Goal: Task Accomplishment & Management: Manage account settings

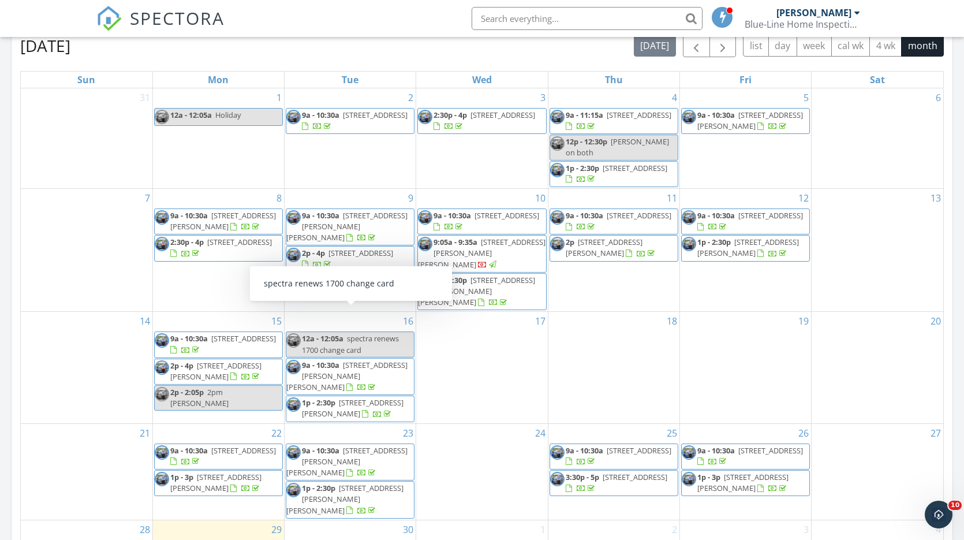
scroll to position [521, 0]
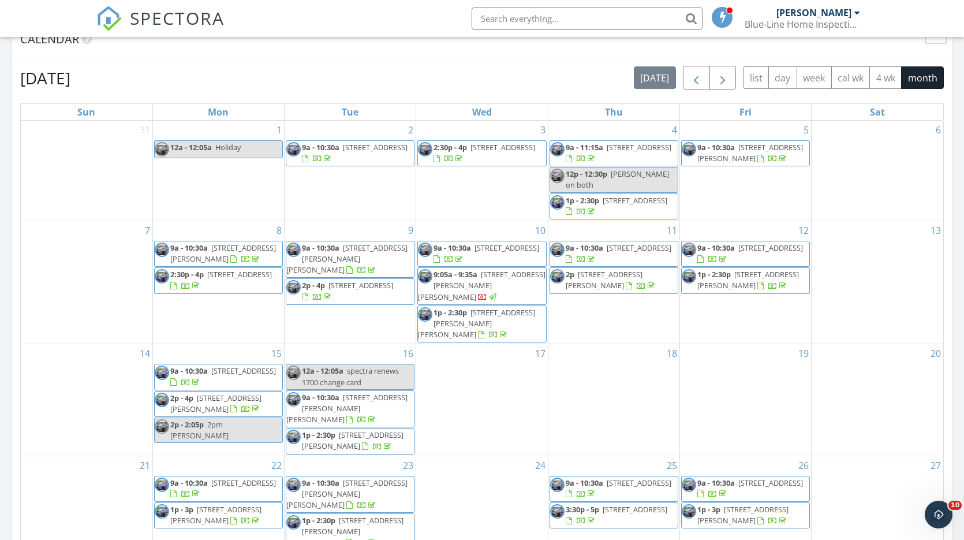
click at [695, 76] on span "button" at bounding box center [696, 78] width 14 height 14
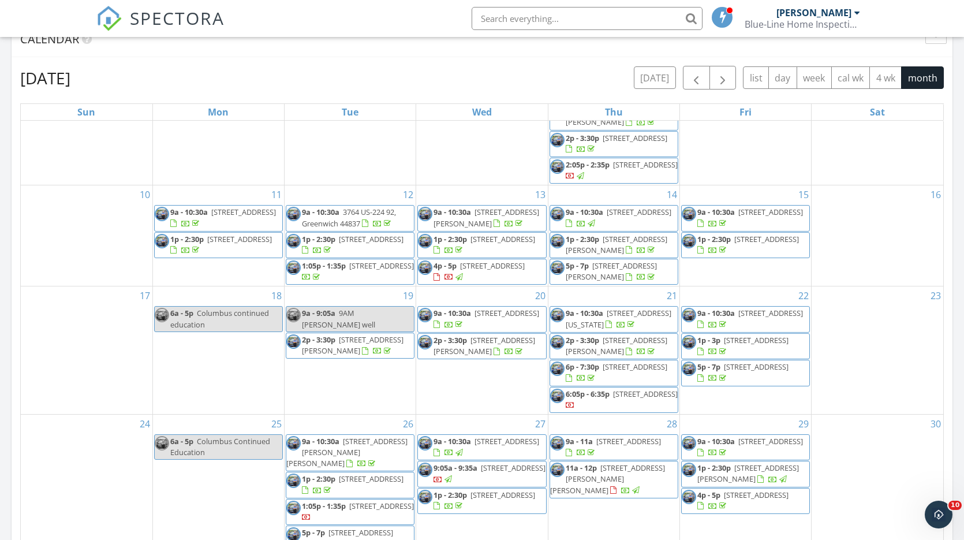
scroll to position [160, 0]
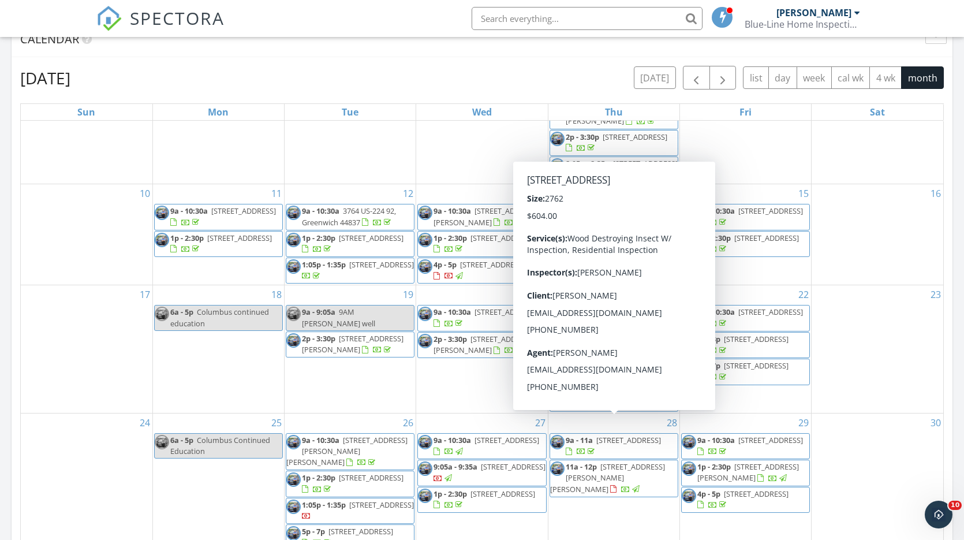
click at [894, 377] on div "23" at bounding box center [877, 348] width 132 height 127
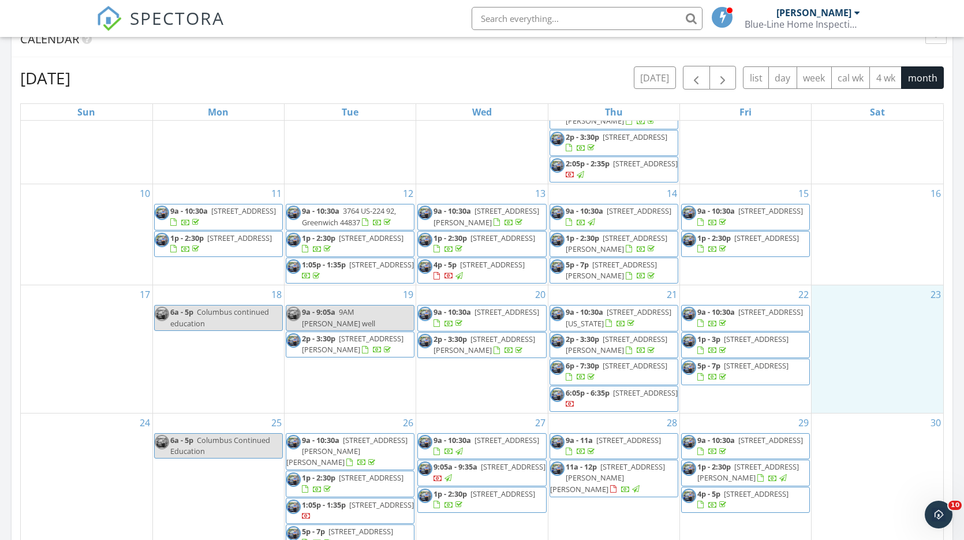
drag, startPoint x: 894, startPoint y: 377, endPoint x: 650, endPoint y: 381, distance: 244.1
click at [650, 387] on span "6:05p - 6:35p 5 S Garfield Ave, Norwalk 44857" at bounding box center [614, 398] width 128 height 23
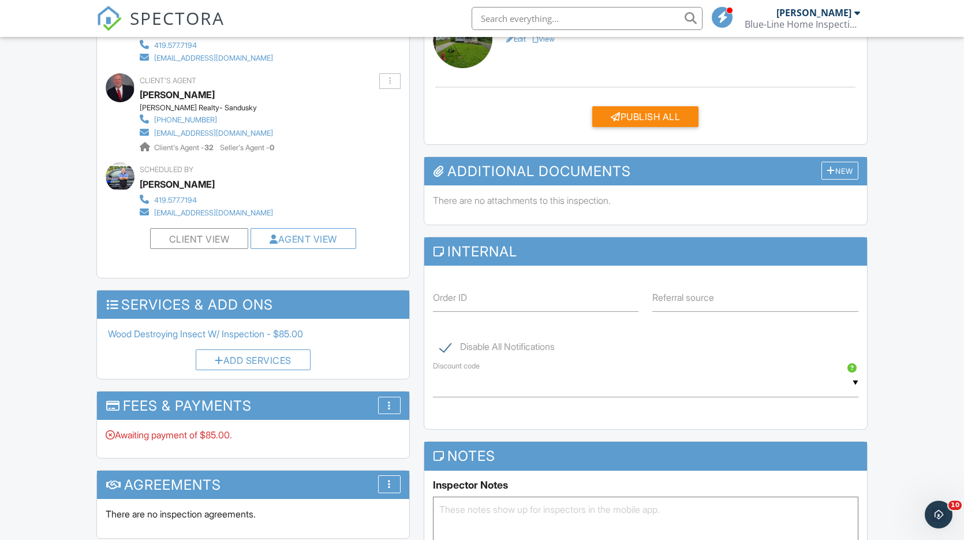
scroll to position [529, 0]
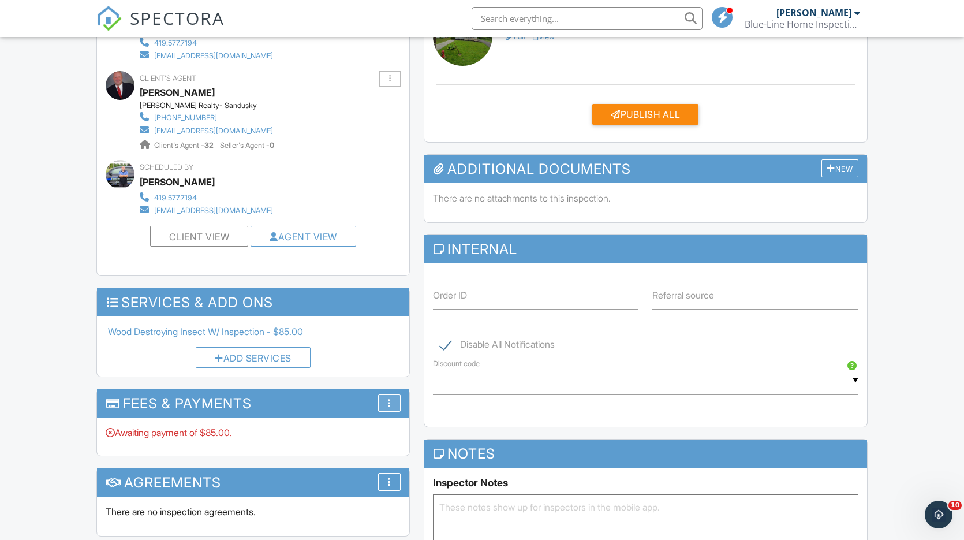
click at [381, 394] on div "More" at bounding box center [389, 403] width 23 height 18
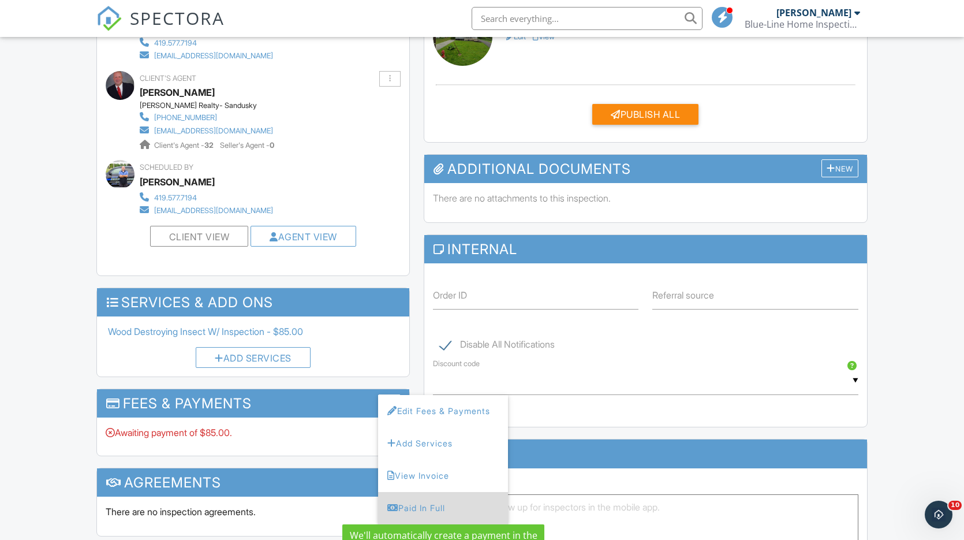
click at [440, 501] on div "Paid In Full" at bounding box center [442, 508] width 111 height 14
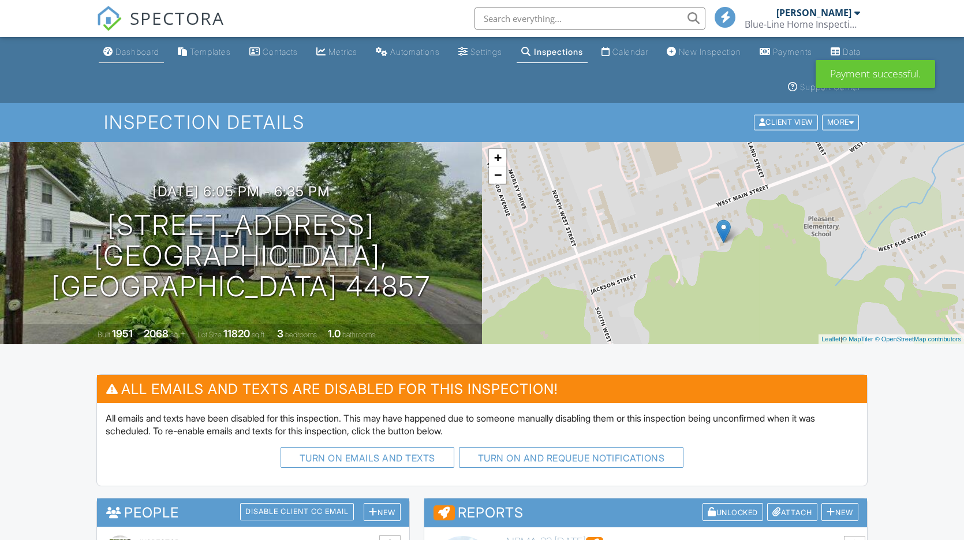
click at [140, 51] on div "Dashboard" at bounding box center [137, 52] width 44 height 10
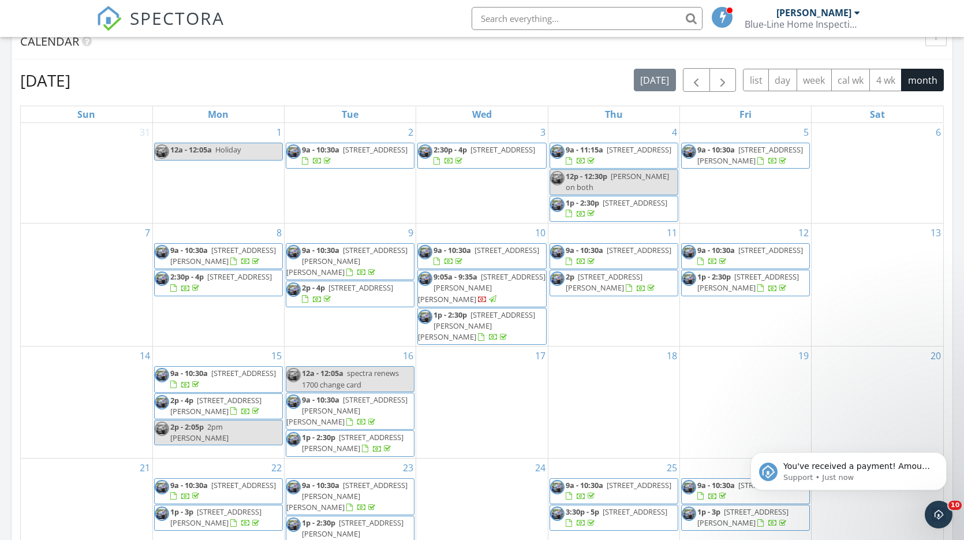
scroll to position [520, 0]
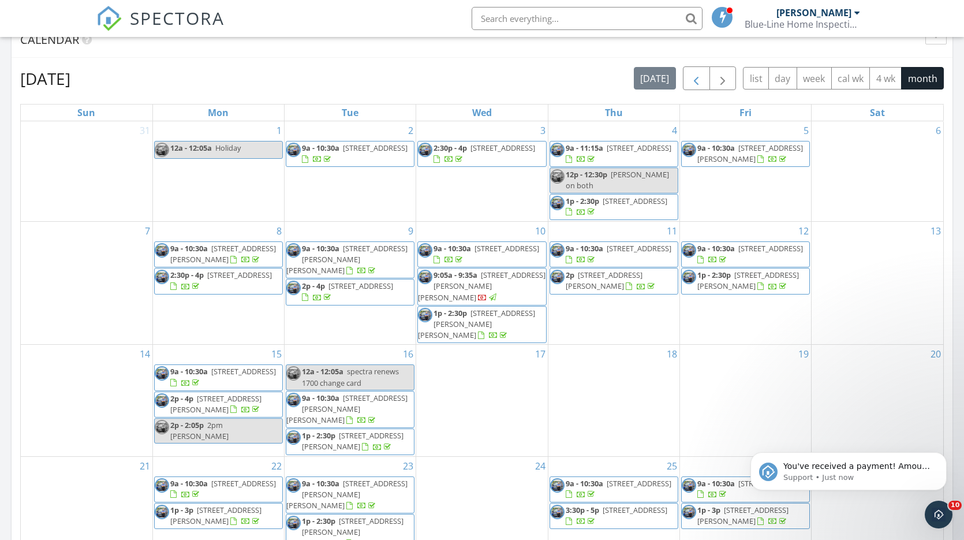
click at [694, 81] on span "button" at bounding box center [696, 79] width 14 height 14
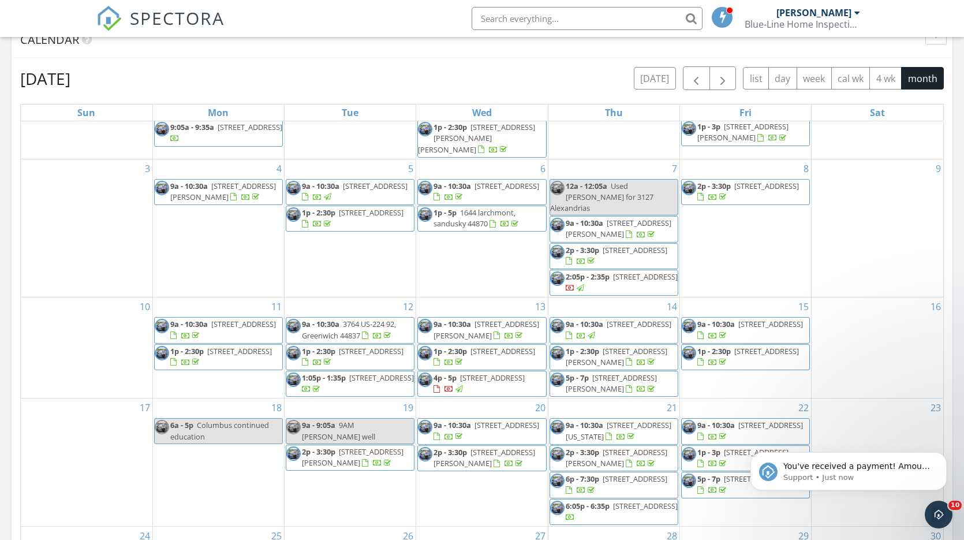
scroll to position [48, 0]
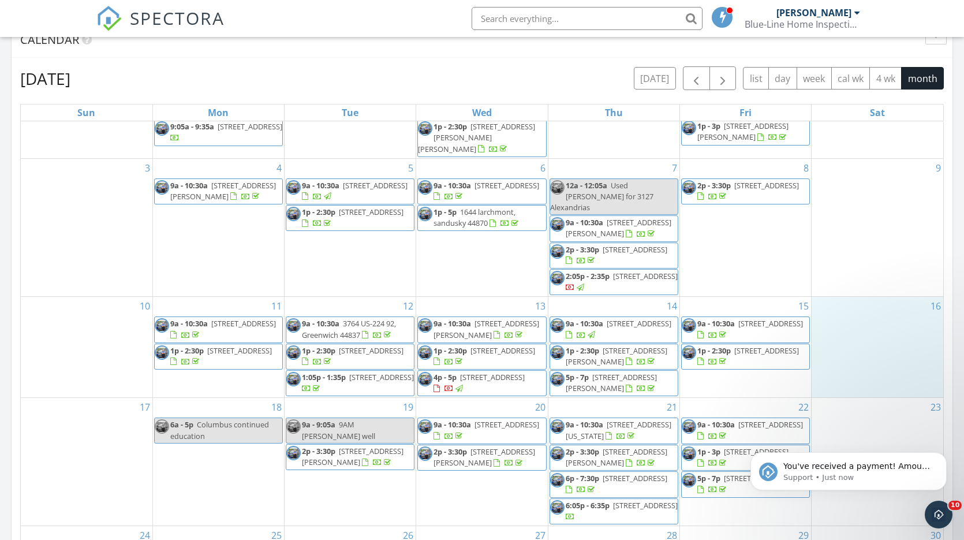
click at [909, 332] on div "16" at bounding box center [877, 347] width 132 height 100
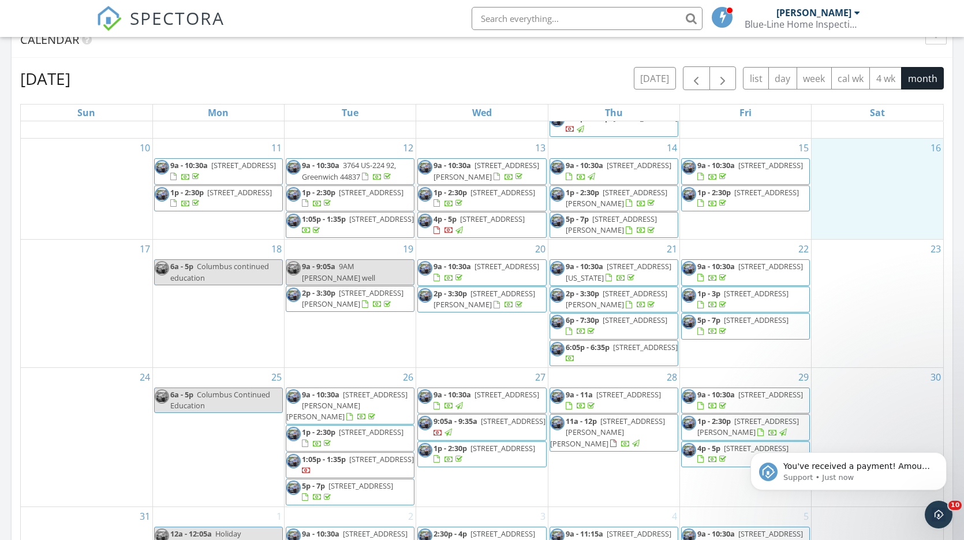
scroll to position [205, 0]
click at [481, 417] on span "2415 State Rte 113 E, Milan 44846" at bounding box center [513, 422] width 65 height 10
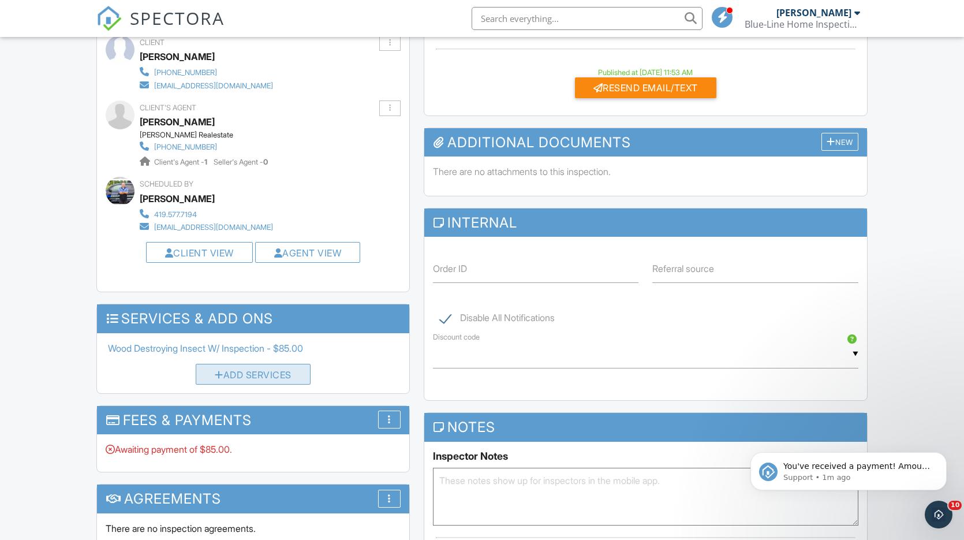
scroll to position [576, 0]
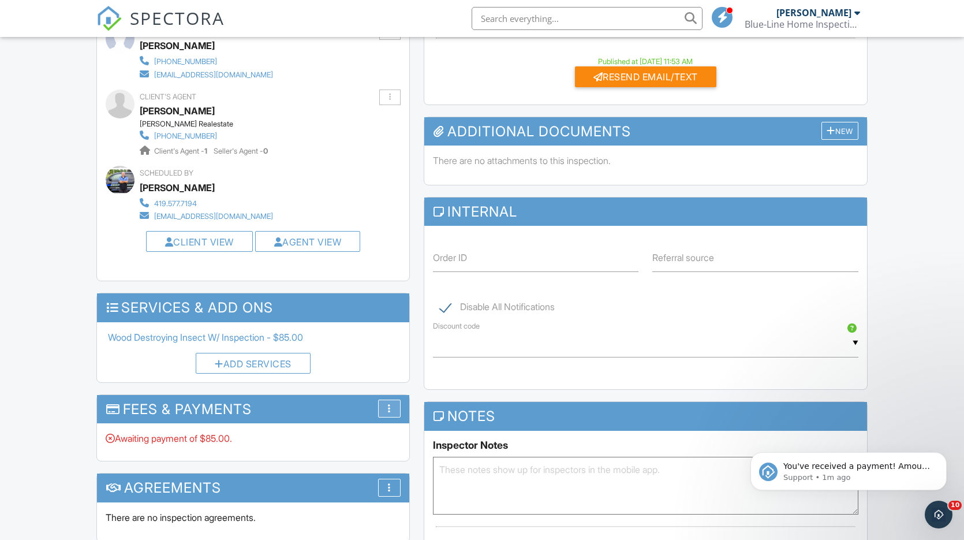
click at [383, 403] on div "More" at bounding box center [389, 408] width 23 height 18
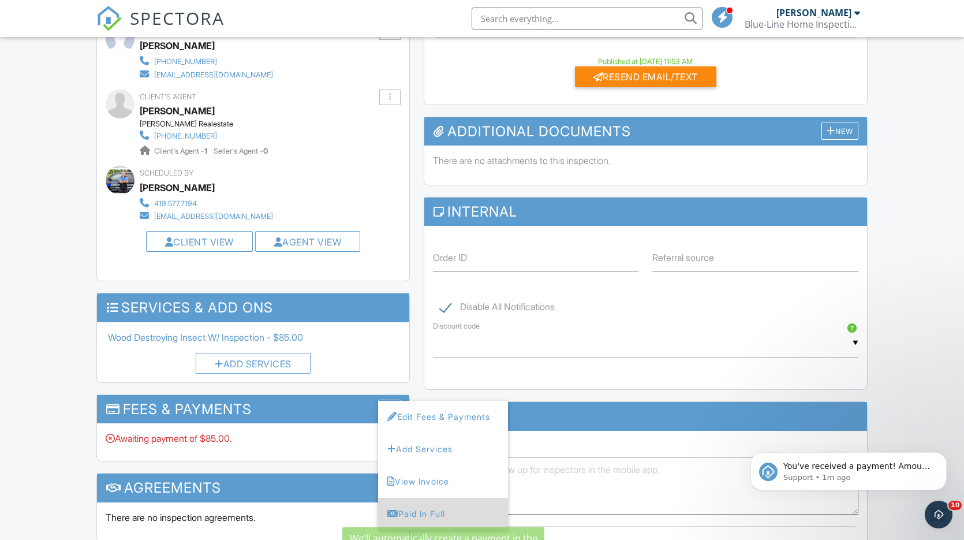
click at [426, 507] on div "Paid In Full" at bounding box center [442, 514] width 111 height 14
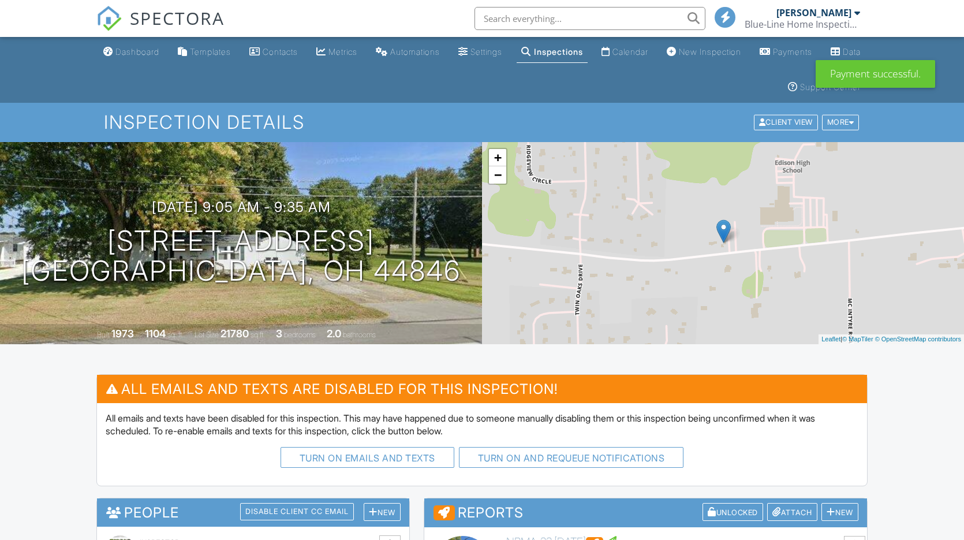
click at [130, 51] on div "Dashboard" at bounding box center [137, 52] width 44 height 10
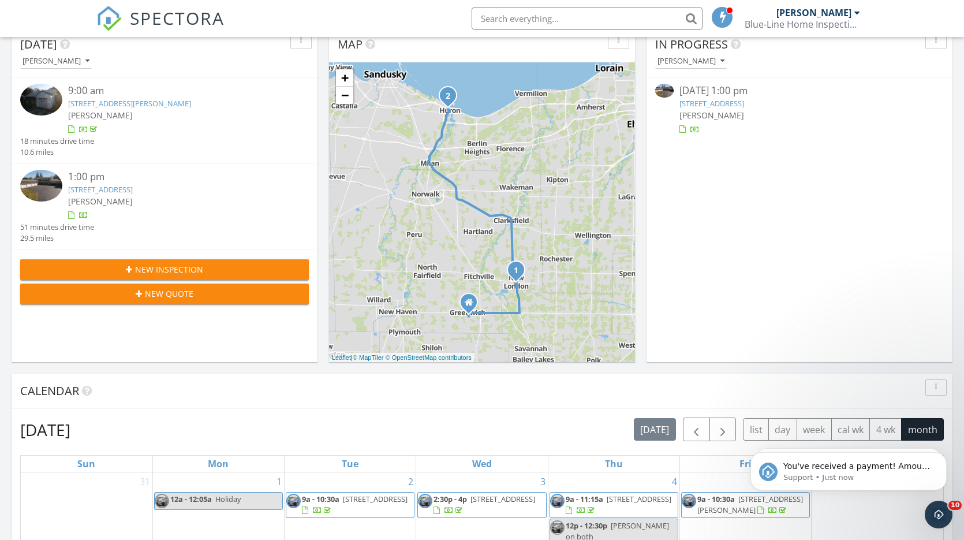
scroll to position [171, 0]
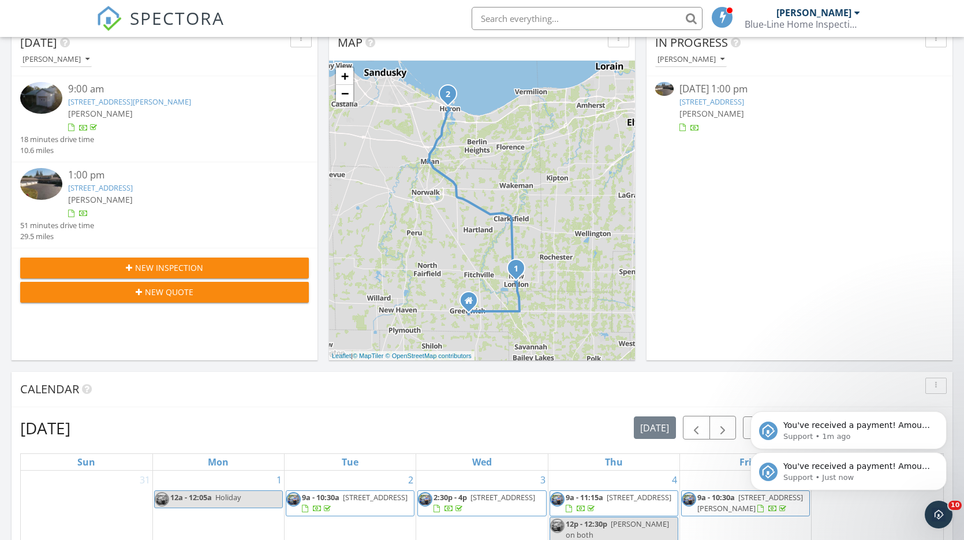
drag, startPoint x: 941, startPoint y: 418, endPoint x: 942, endPoint y: 382, distance: 36.4
click at [941, 417] on icon "Dismiss notification" at bounding box center [943, 414] width 5 height 5
click at [943, 456] on icon "Dismiss notification" at bounding box center [943, 455] width 4 height 4
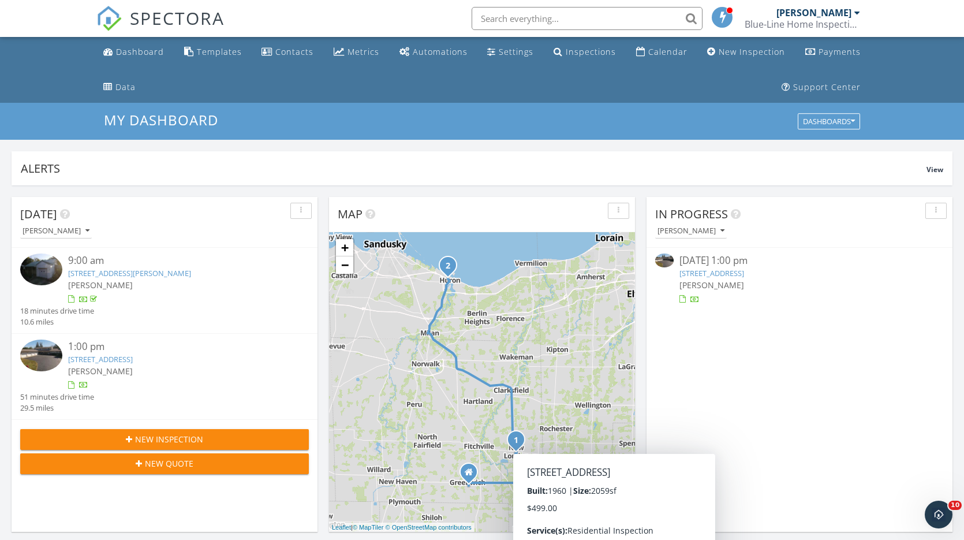
scroll to position [0, 0]
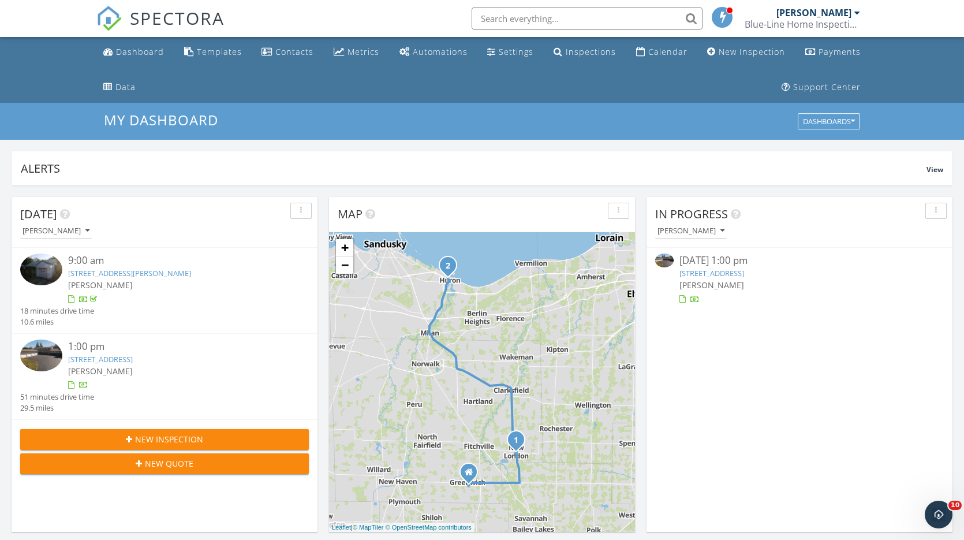
drag, startPoint x: 559, startPoint y: 21, endPoint x: 660, endPoint y: 24, distance: 101.0
click at [560, 21] on input "text" at bounding box center [586, 18] width 231 height 23
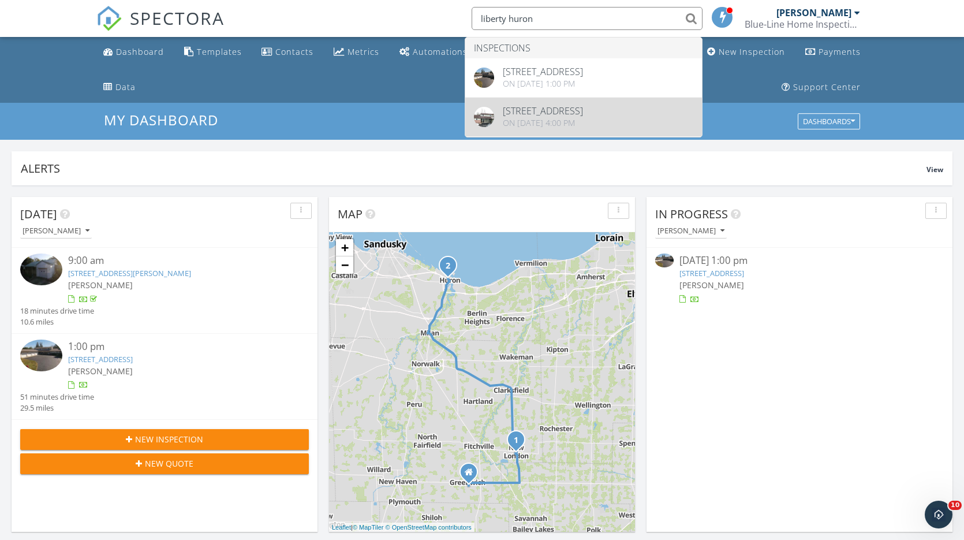
type input "liberty huron"
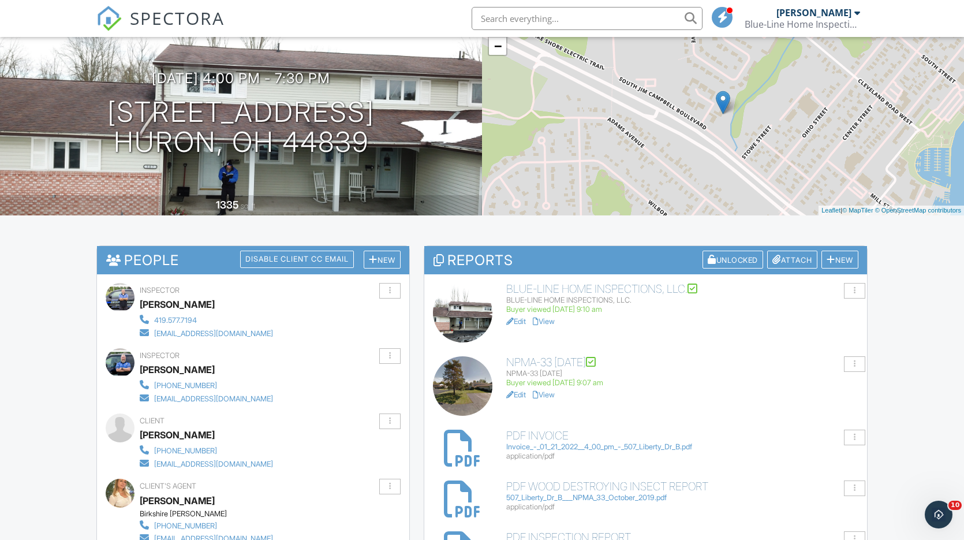
scroll to position [129, 0]
click at [549, 295] on div "BLUE-LINE HOME INSPECTIONS, LLC." at bounding box center [682, 299] width 352 height 9
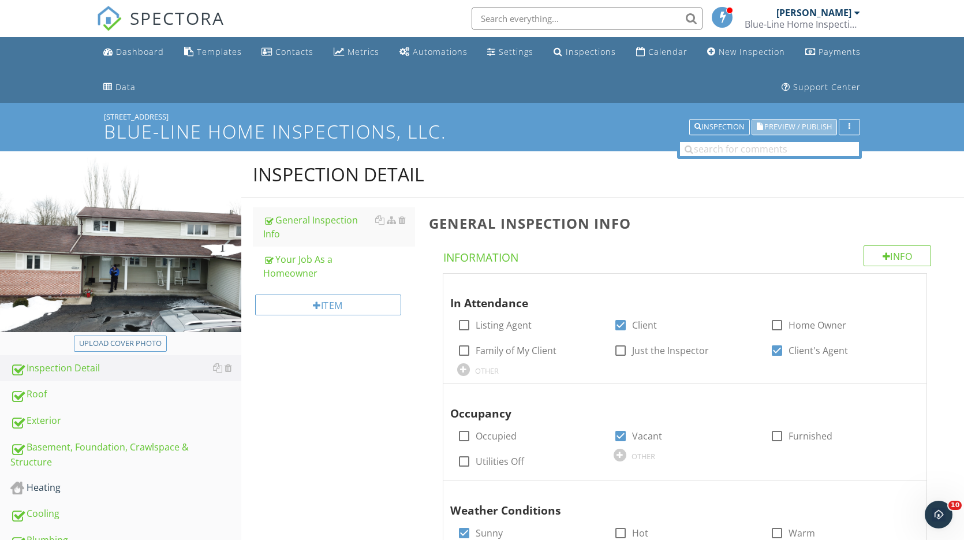
click at [808, 126] on span "Preview / Publish" at bounding box center [798, 127] width 68 height 8
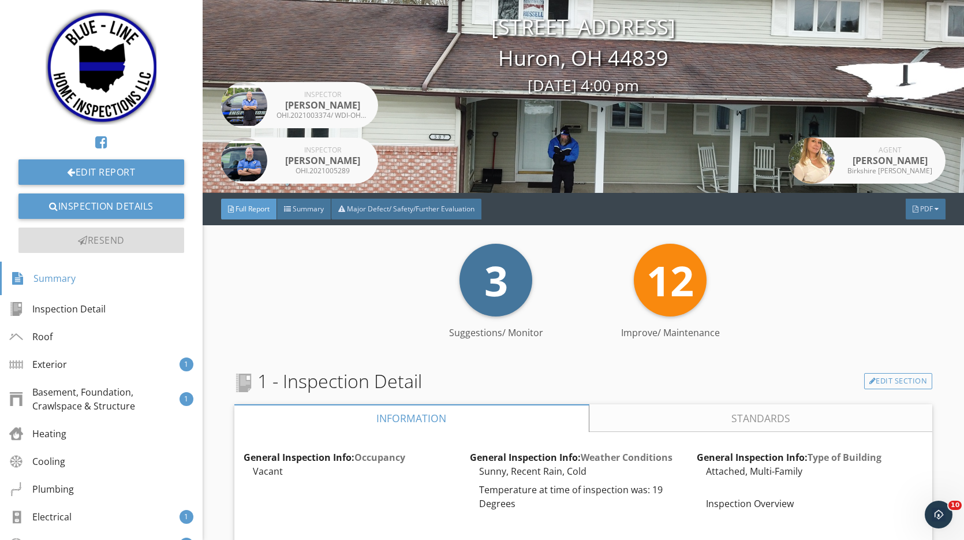
scroll to position [101, 0]
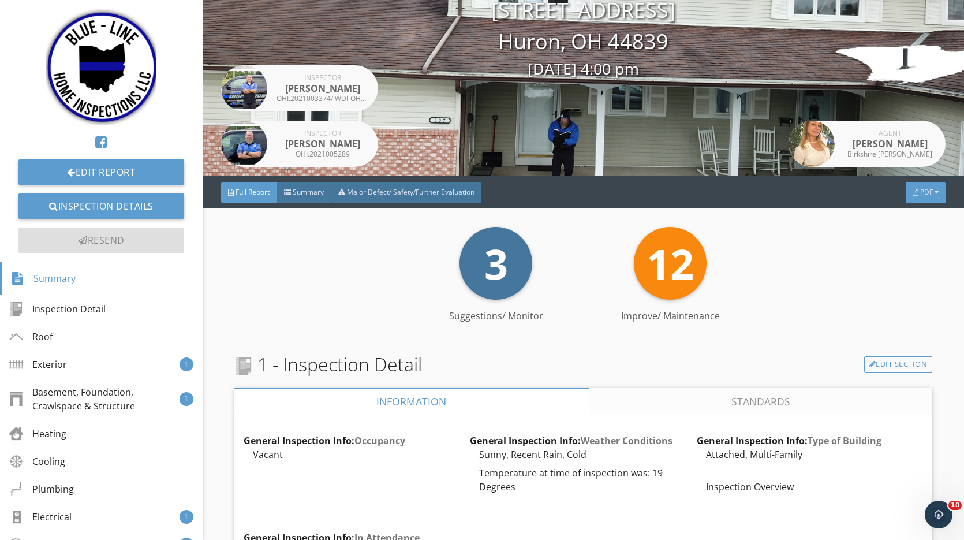
click at [912, 194] on div at bounding box center [915, 192] width 6 height 7
click at [902, 241] on div "Full Report" at bounding box center [911, 240] width 74 height 14
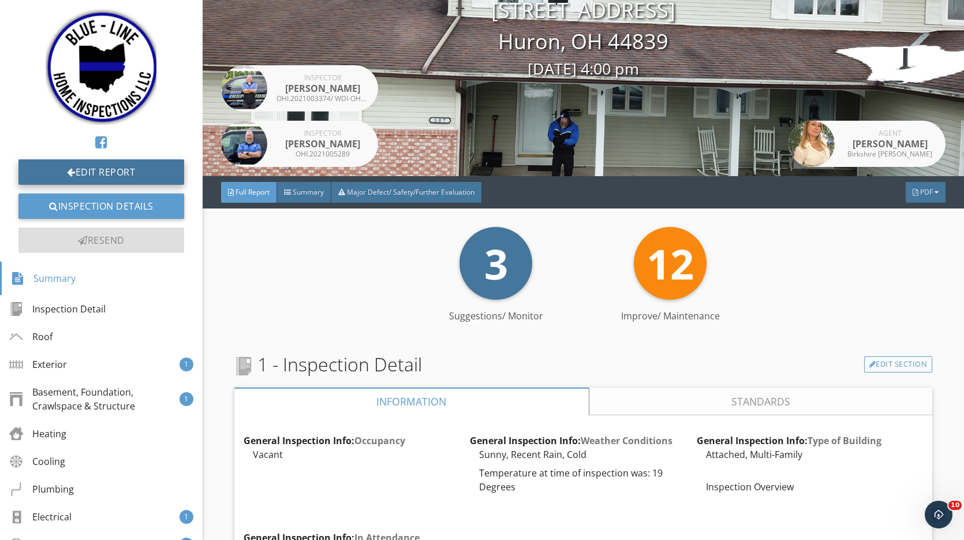
click at [134, 176] on link "Edit Report" at bounding box center [101, 171] width 166 height 25
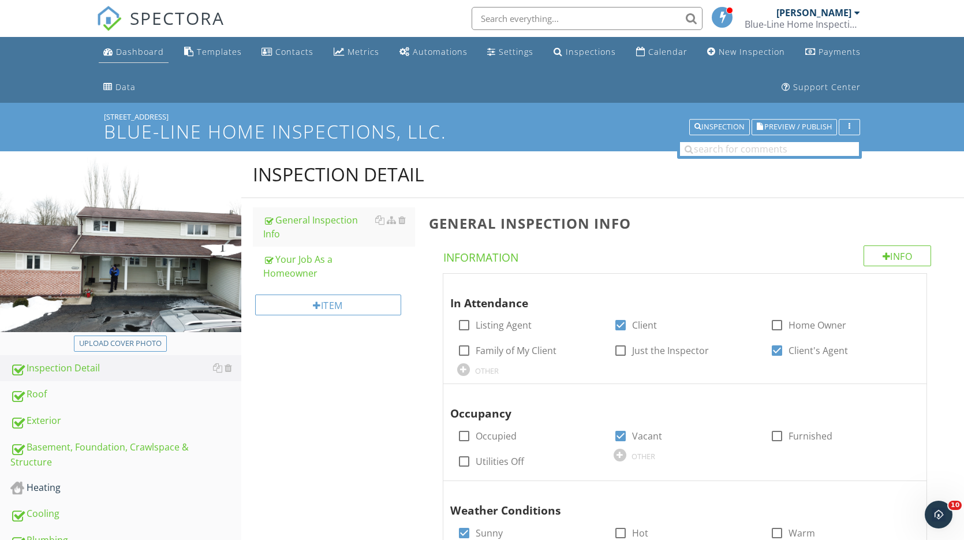
click at [141, 53] on div "Dashboard" at bounding box center [140, 51] width 48 height 11
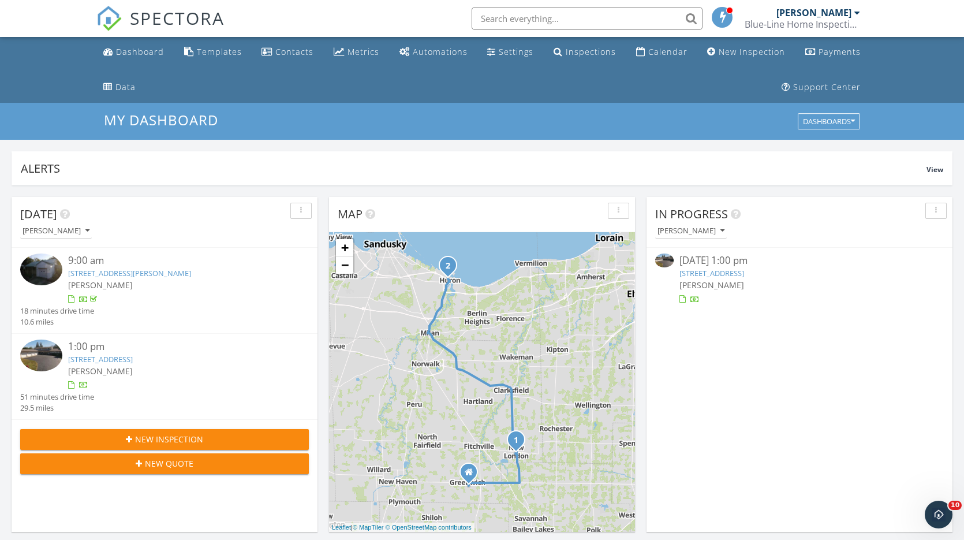
click at [118, 359] on link "[STREET_ADDRESS]" at bounding box center [100, 359] width 65 height 10
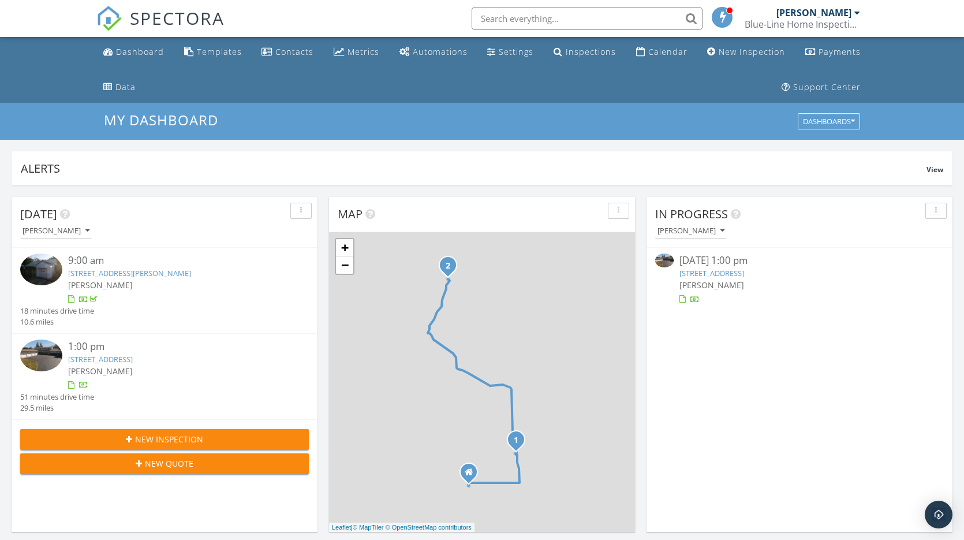
scroll to position [2, 0]
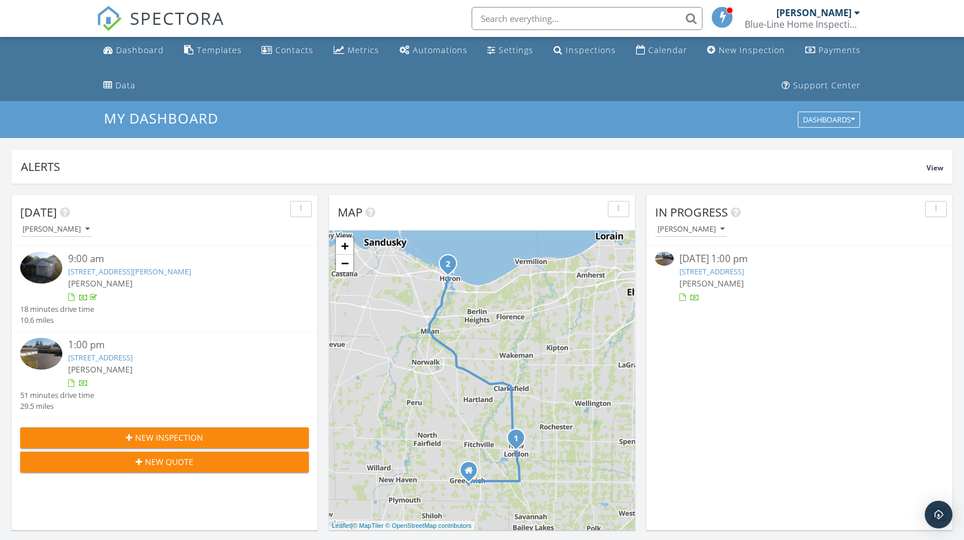
click at [99, 363] on div "[PERSON_NAME]" at bounding box center [176, 369] width 216 height 12
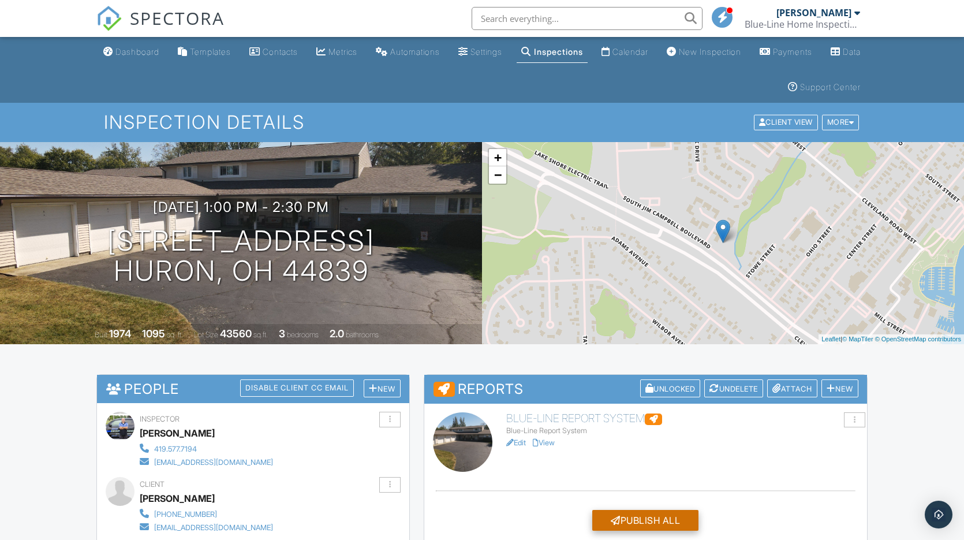
scroll to position [122, 0]
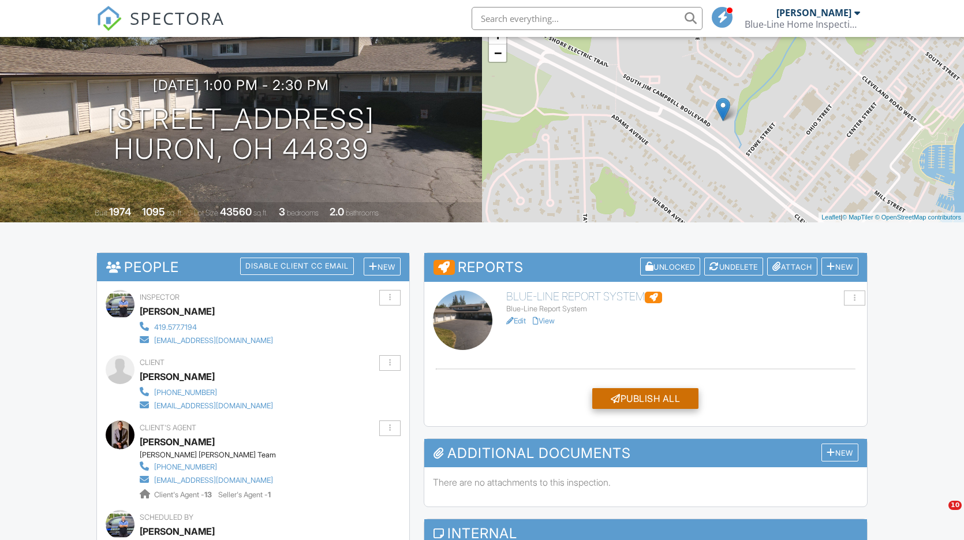
click at [657, 399] on div "Publish All" at bounding box center [645, 398] width 106 height 21
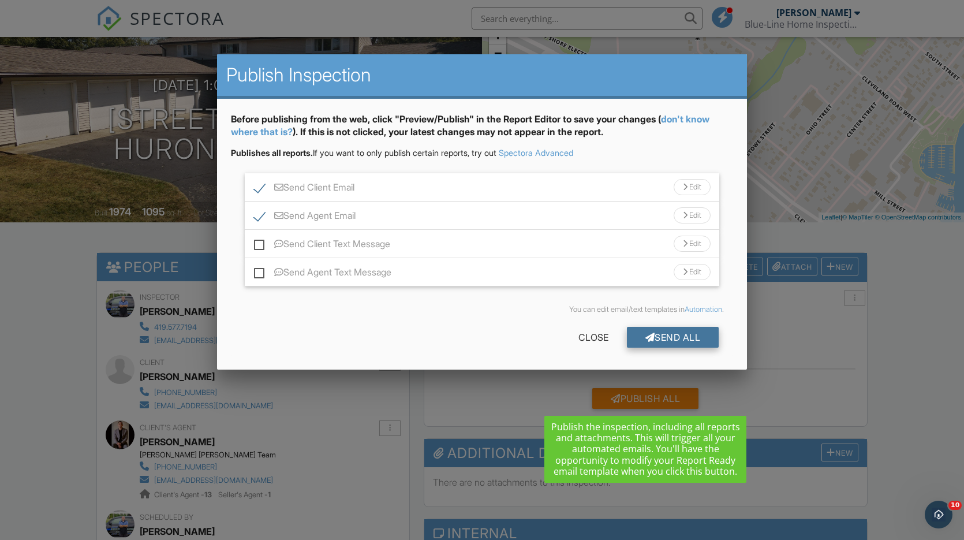
scroll to position [0, 0]
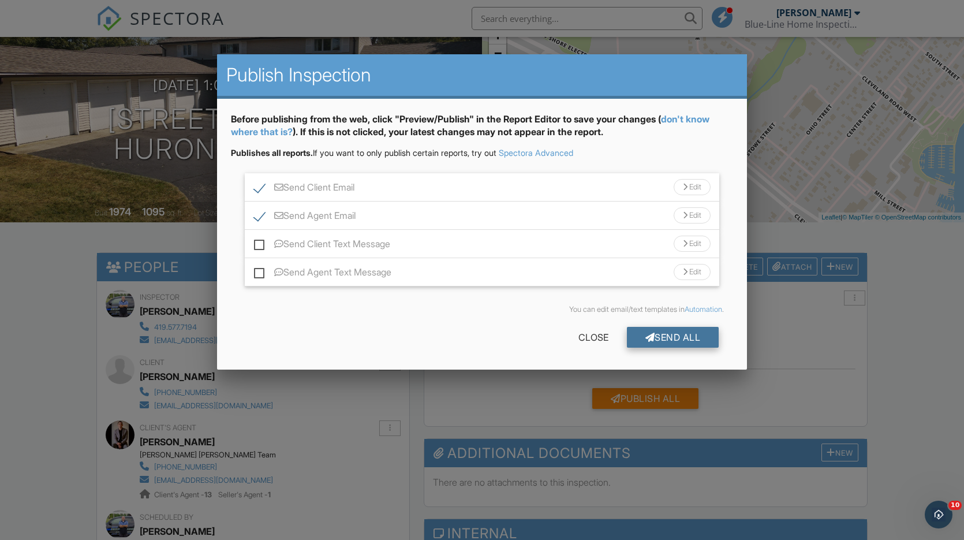
click at [676, 334] on div "Send All" at bounding box center [673, 337] width 92 height 21
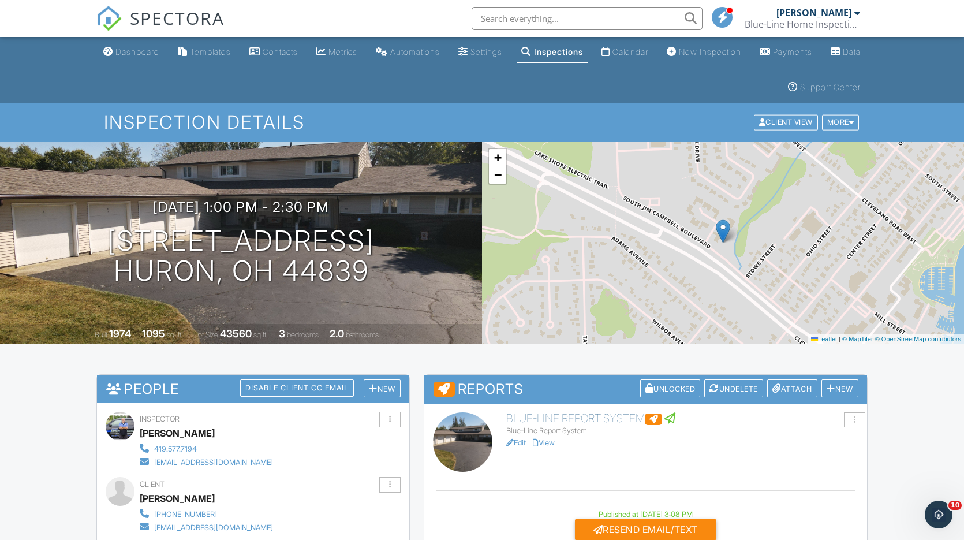
click at [121, 50] on div "Dashboard" at bounding box center [137, 52] width 44 height 10
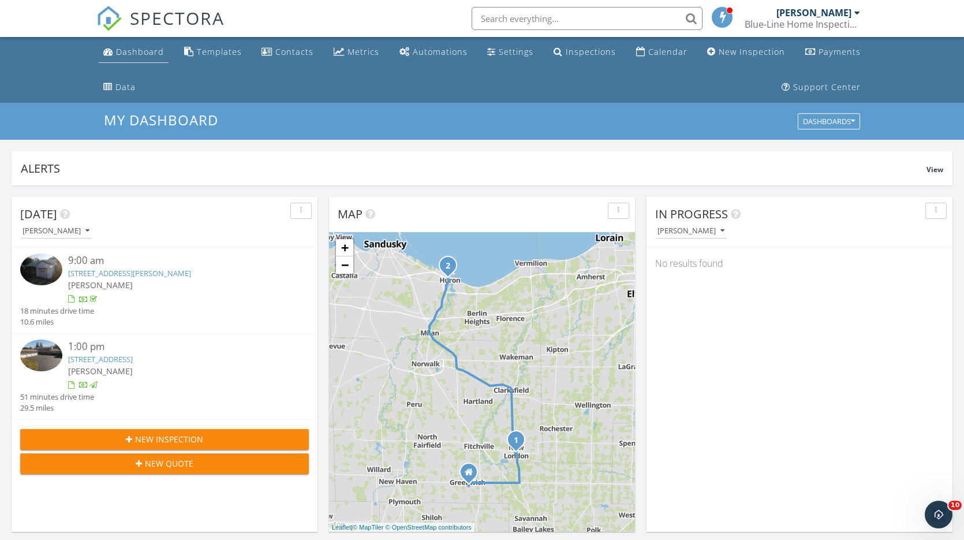
click at [149, 51] on div "Dashboard" at bounding box center [140, 51] width 48 height 11
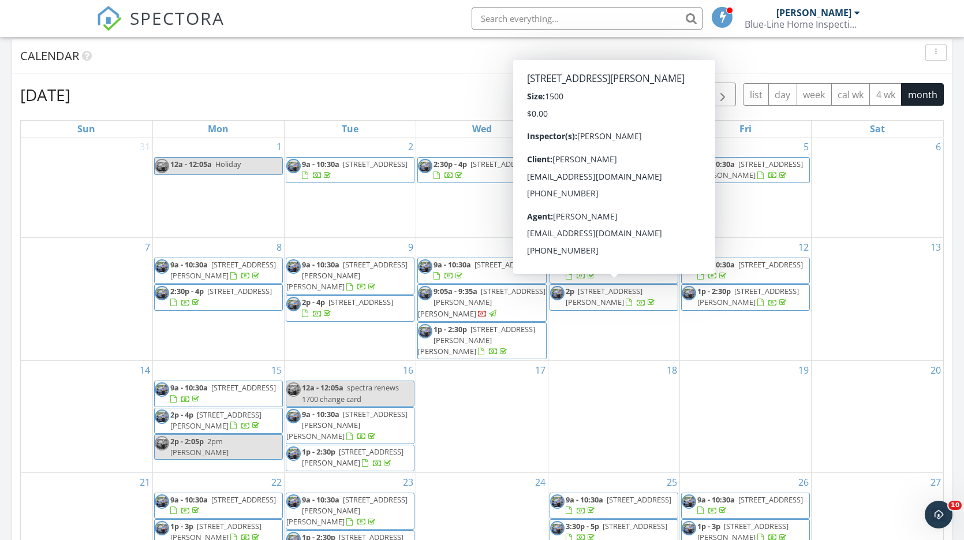
scroll to position [496, 0]
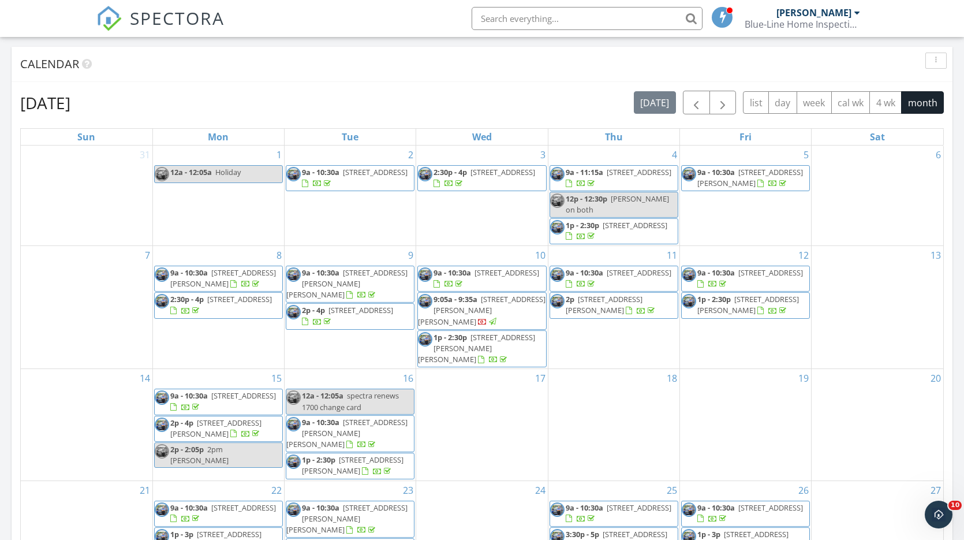
click at [374, 68] on div "Calendar" at bounding box center [473, 63] width 906 height 17
click at [696, 100] on span "button" at bounding box center [696, 103] width 14 height 14
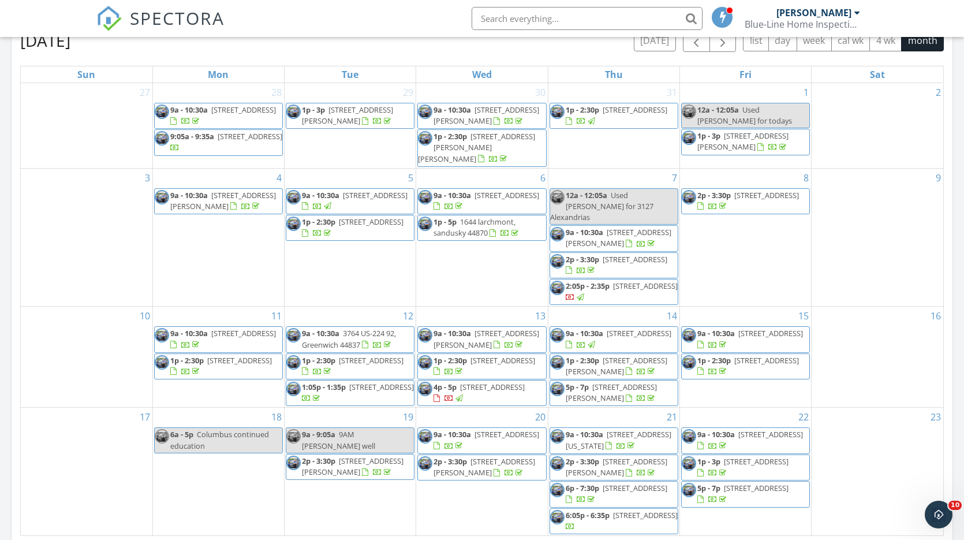
scroll to position [566, 0]
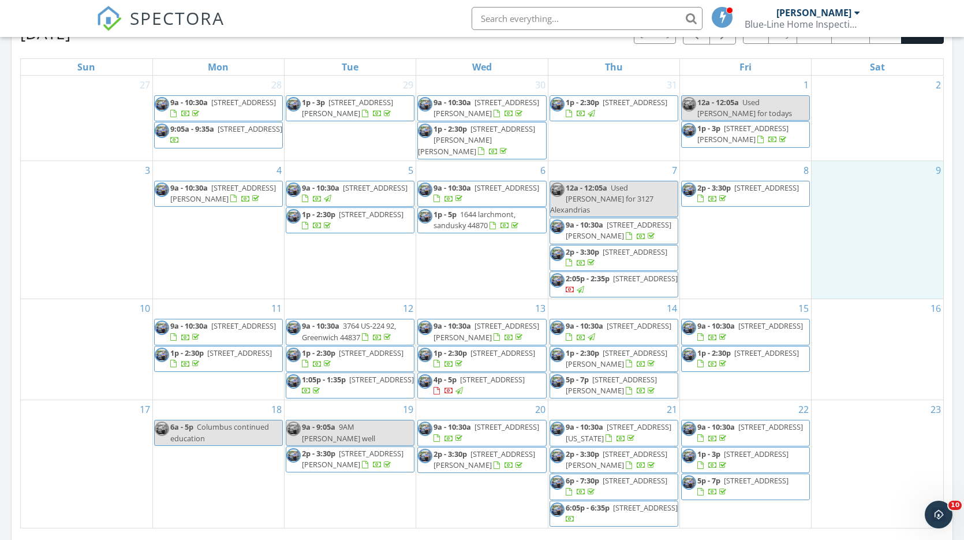
click at [885, 200] on div "9" at bounding box center [877, 230] width 132 height 138
click at [904, 123] on div "2" at bounding box center [877, 118] width 132 height 85
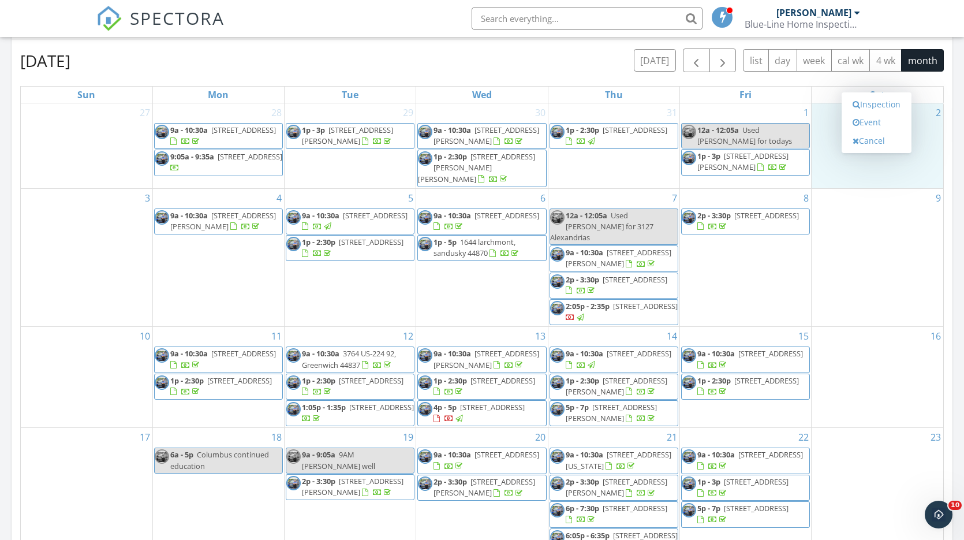
scroll to position [530, 0]
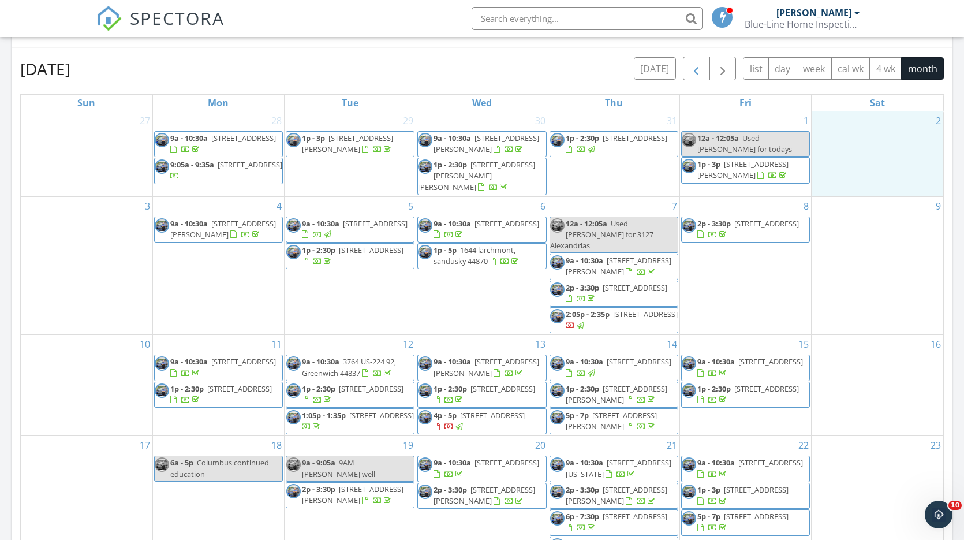
click at [696, 69] on span "button" at bounding box center [696, 69] width 14 height 14
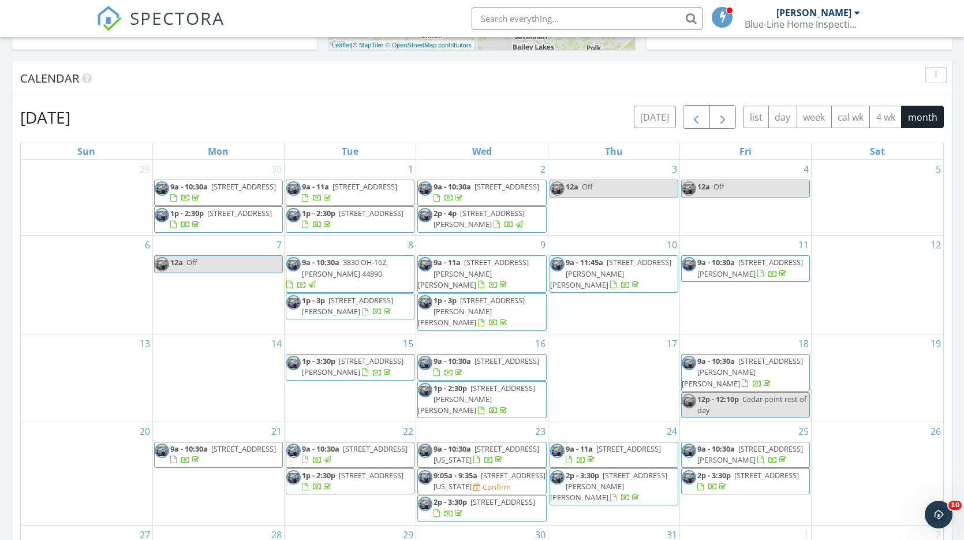
scroll to position [478, 0]
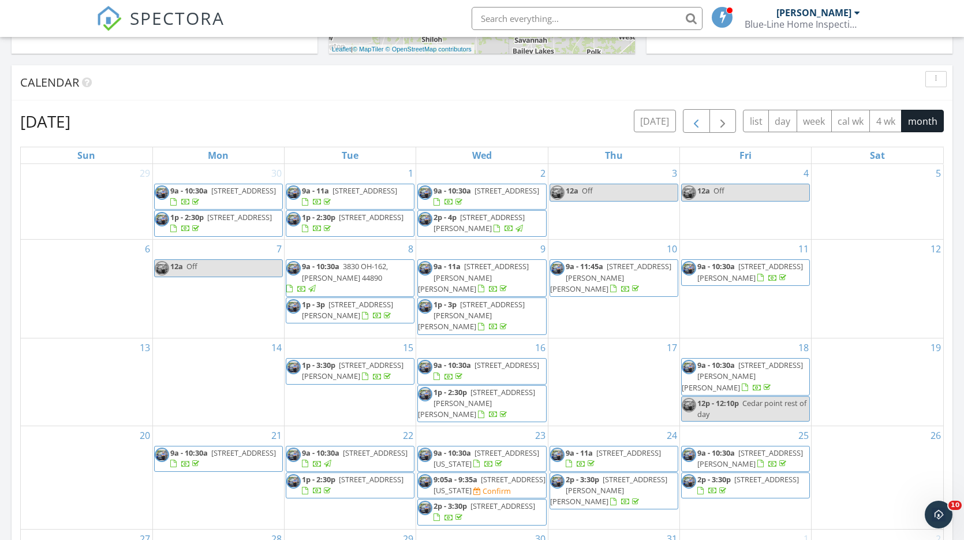
click at [700, 116] on span "button" at bounding box center [696, 121] width 14 height 14
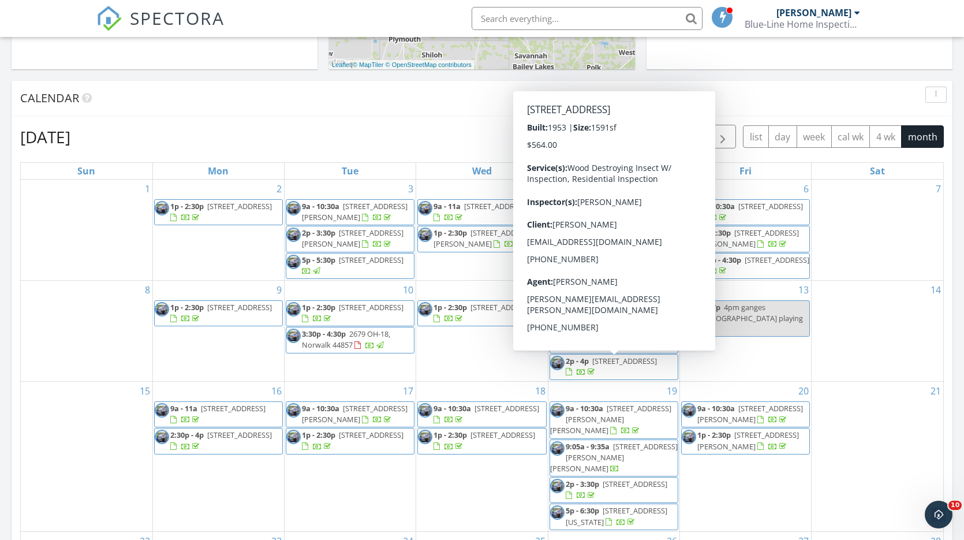
scroll to position [458, 0]
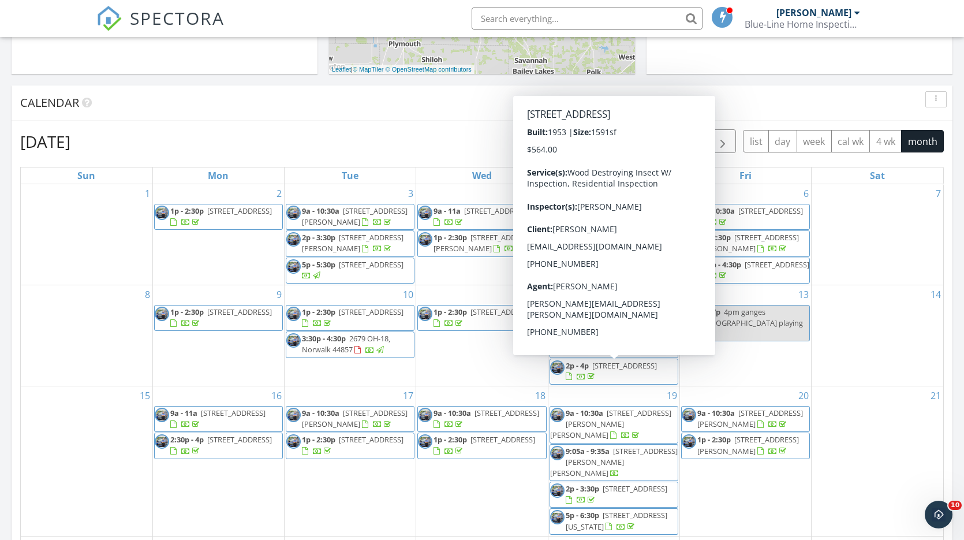
drag, startPoint x: 801, startPoint y: 87, endPoint x: 795, endPoint y: 91, distance: 7.0
click at [801, 87] on div "Calendar" at bounding box center [482, 102] width 941 height 35
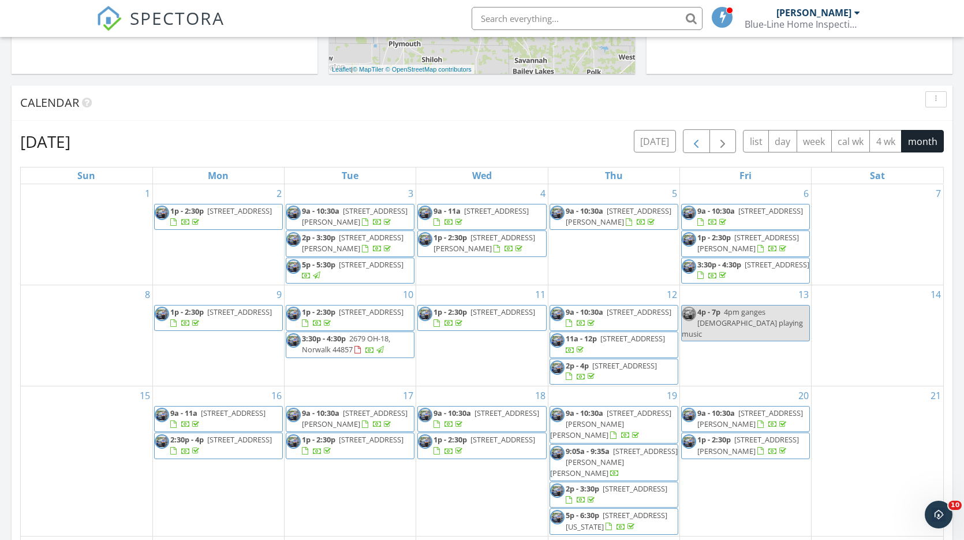
click at [690, 141] on span "button" at bounding box center [696, 141] width 14 height 14
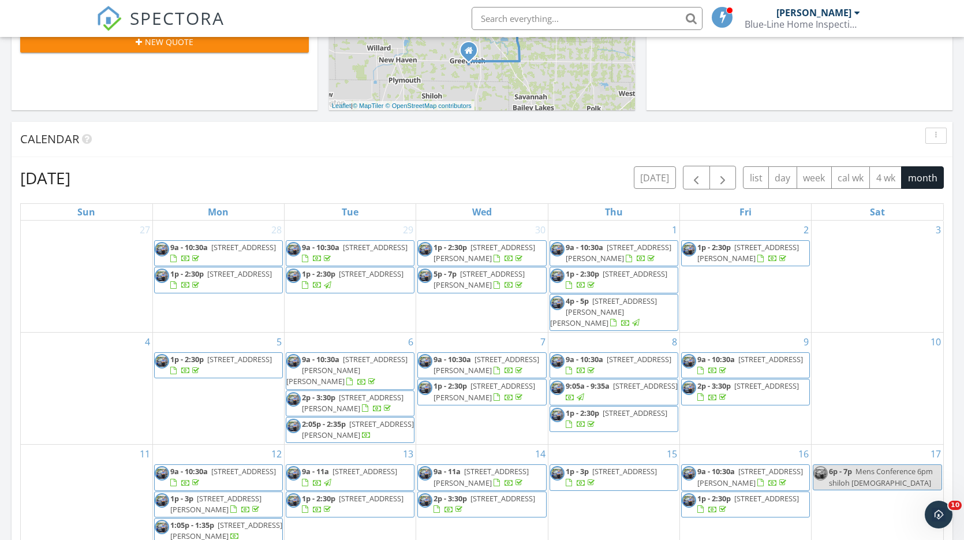
scroll to position [417, 0]
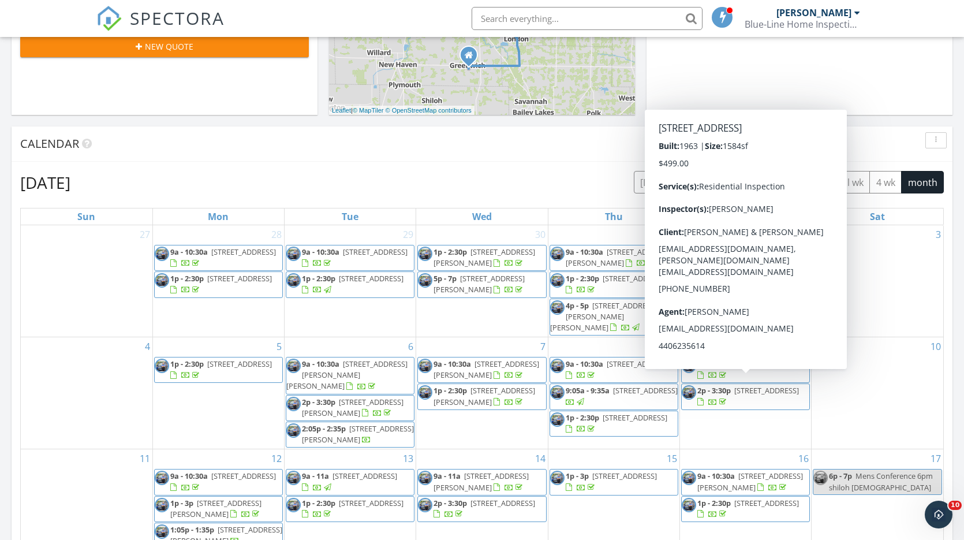
click at [698, 182] on span "button" at bounding box center [696, 182] width 14 height 14
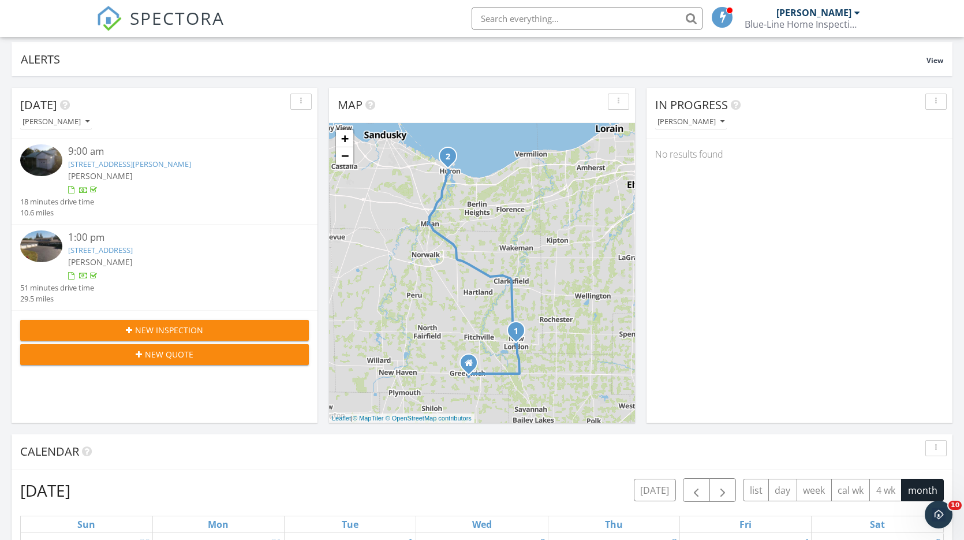
scroll to position [148, 0]
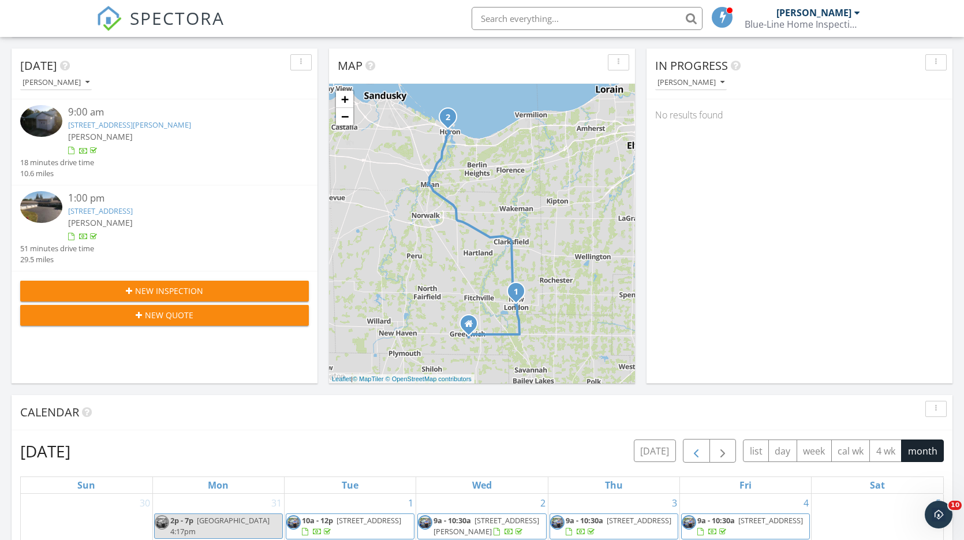
click at [693, 455] on span "button" at bounding box center [696, 451] width 14 height 14
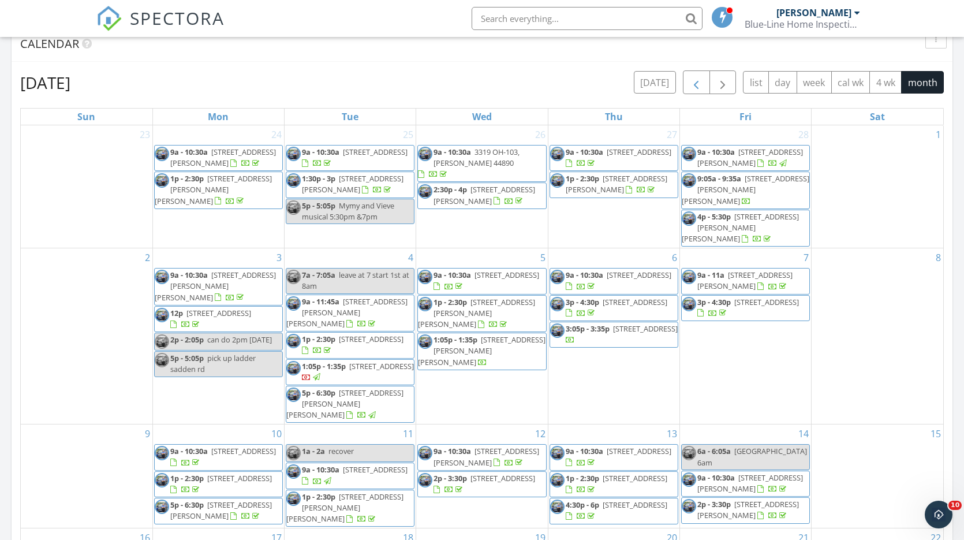
scroll to position [518, 0]
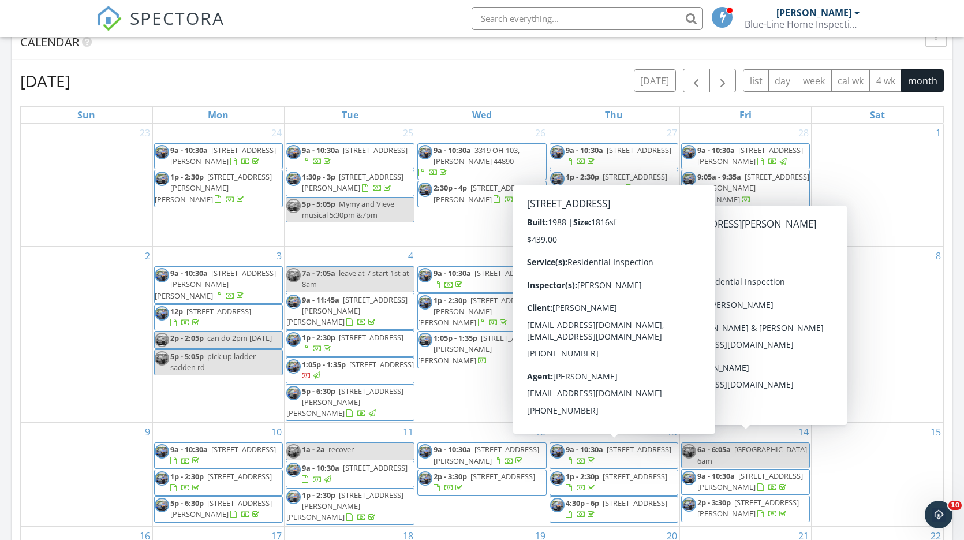
click at [480, 361] on div "5 9a - 10:30a 1909 E Harbor Rd, Port Clinton 43452 1p - 2:30p 5212 McCartney Rd…" at bounding box center [481, 333] width 131 height 175
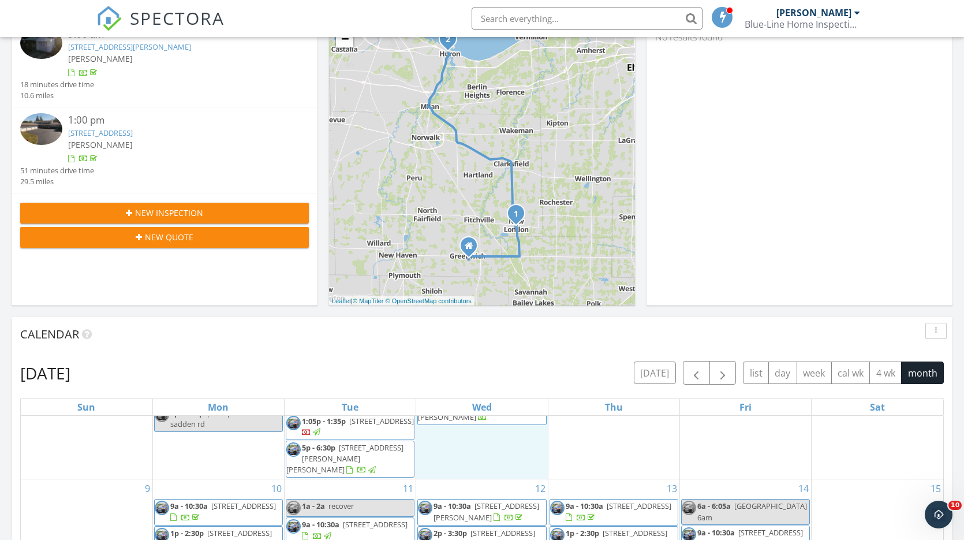
scroll to position [221, 0]
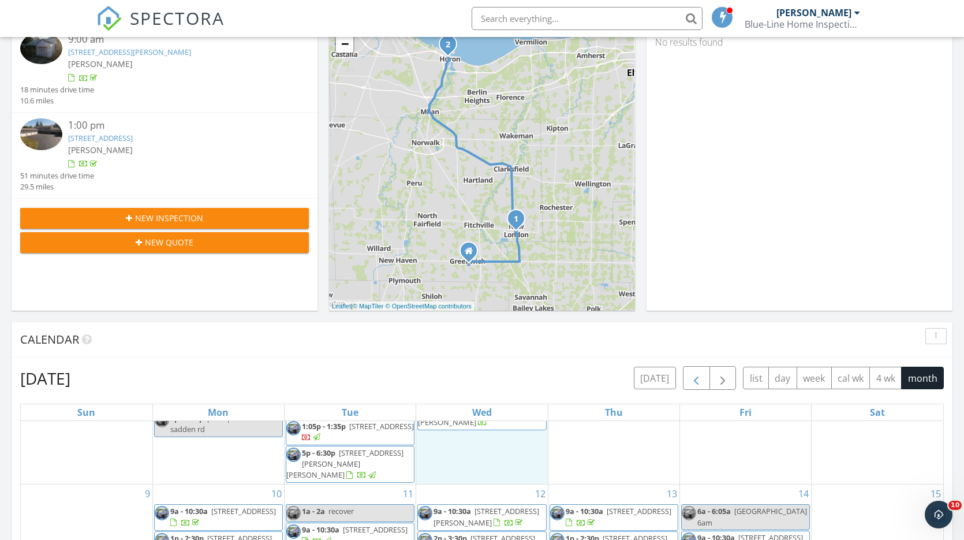
click at [691, 376] on span "button" at bounding box center [696, 378] width 14 height 14
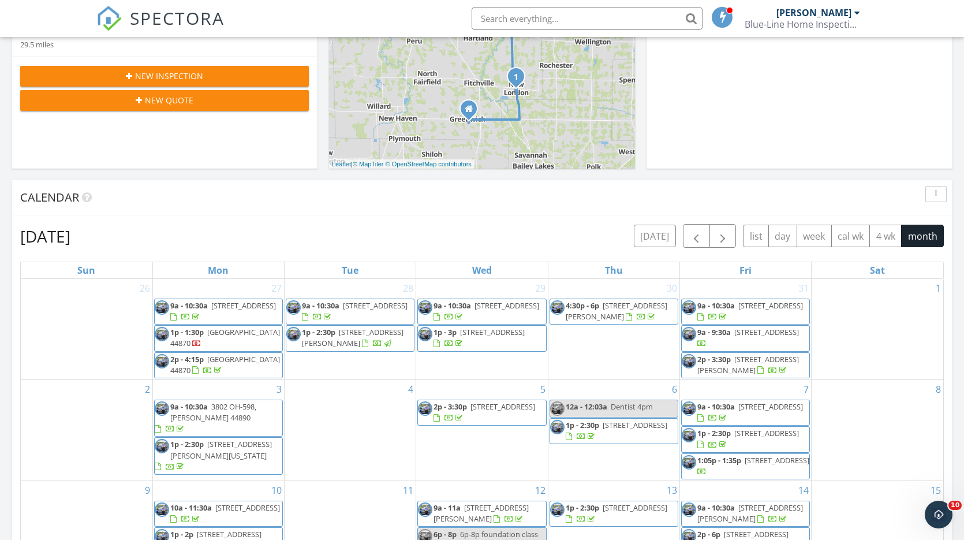
scroll to position [280, 0]
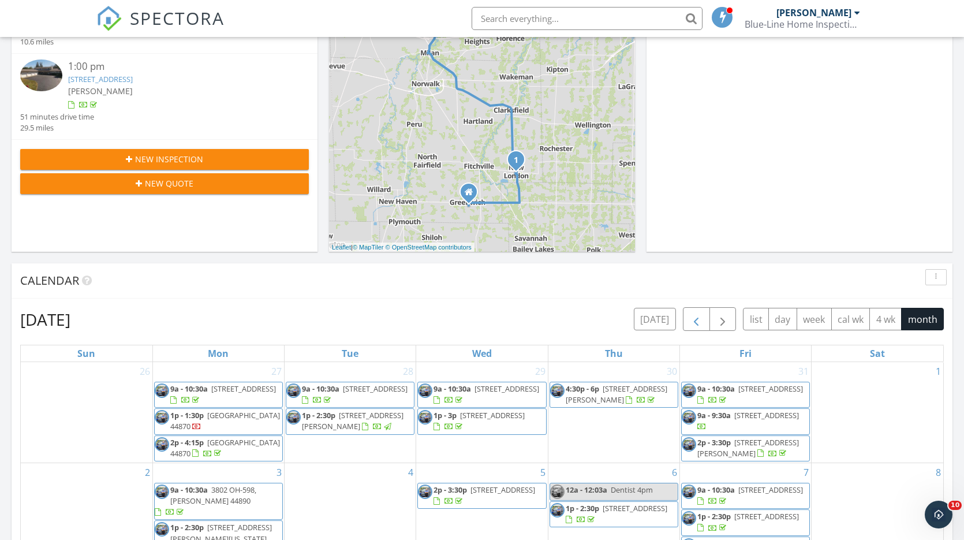
click at [702, 319] on span "button" at bounding box center [696, 319] width 14 height 14
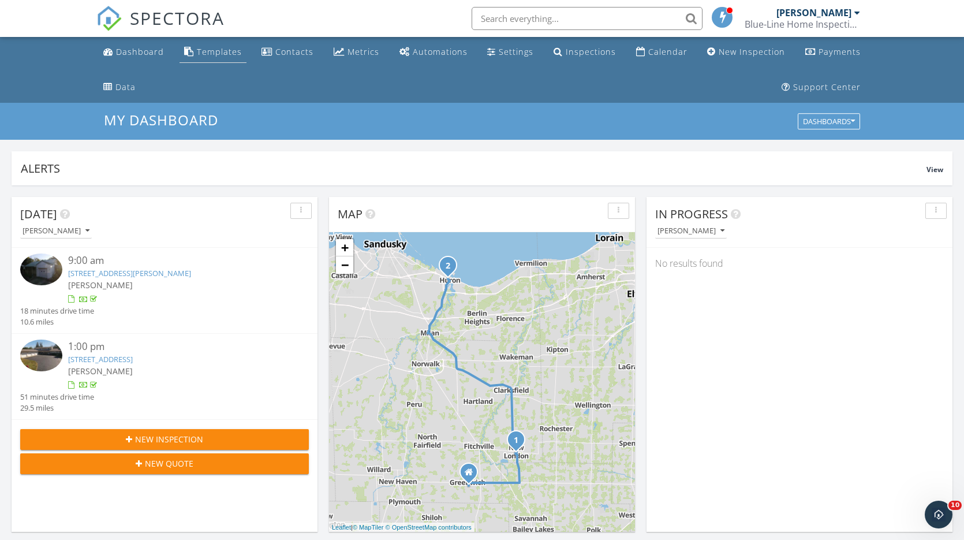
scroll to position [0, 0]
click at [147, 50] on div "Dashboard" at bounding box center [140, 51] width 48 height 11
click at [138, 55] on div "Dashboard" at bounding box center [140, 51] width 48 height 11
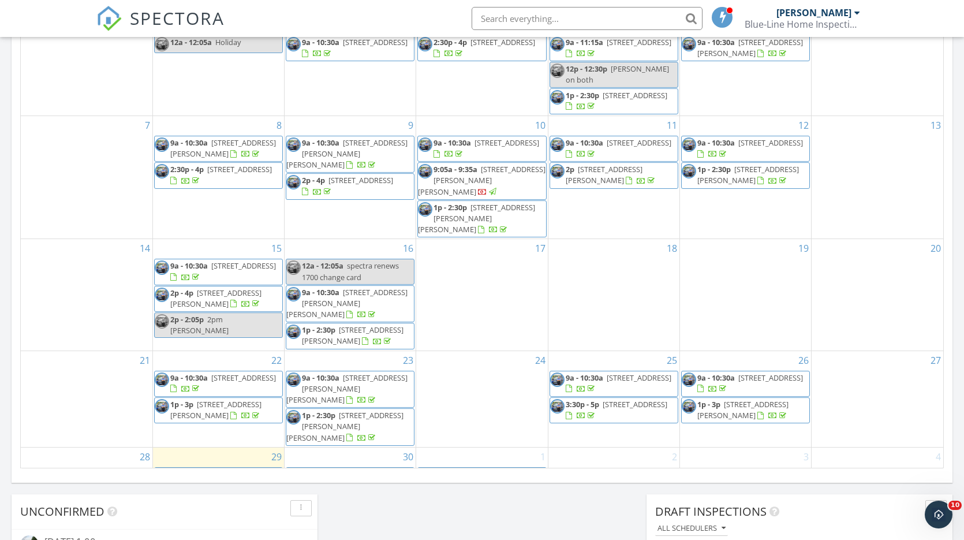
scroll to position [567, 0]
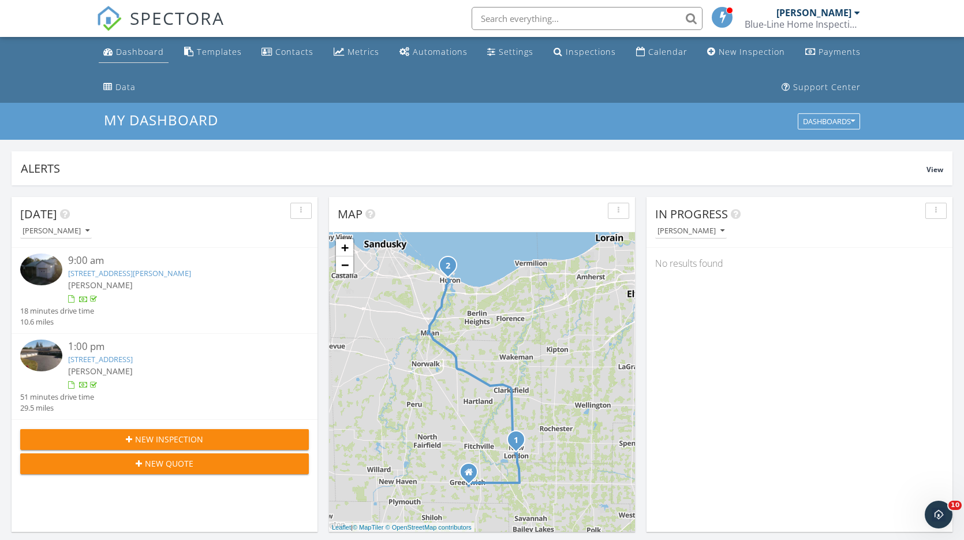
click at [146, 56] on div "Dashboard" at bounding box center [140, 51] width 48 height 11
click at [844, 51] on div "Payments" at bounding box center [839, 51] width 42 height 11
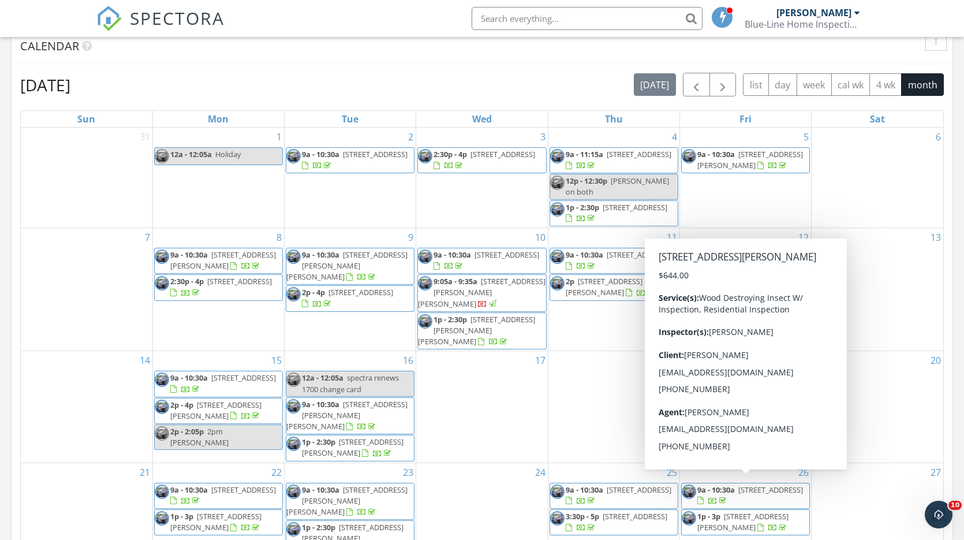
scroll to position [514, 0]
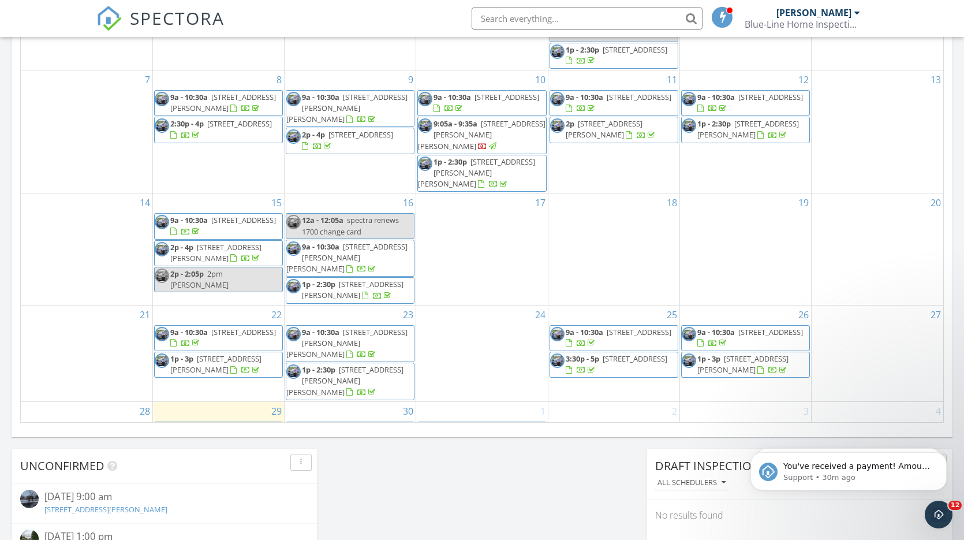
scroll to position [1051, 964]
